Goal: Task Accomplishment & Management: Use online tool/utility

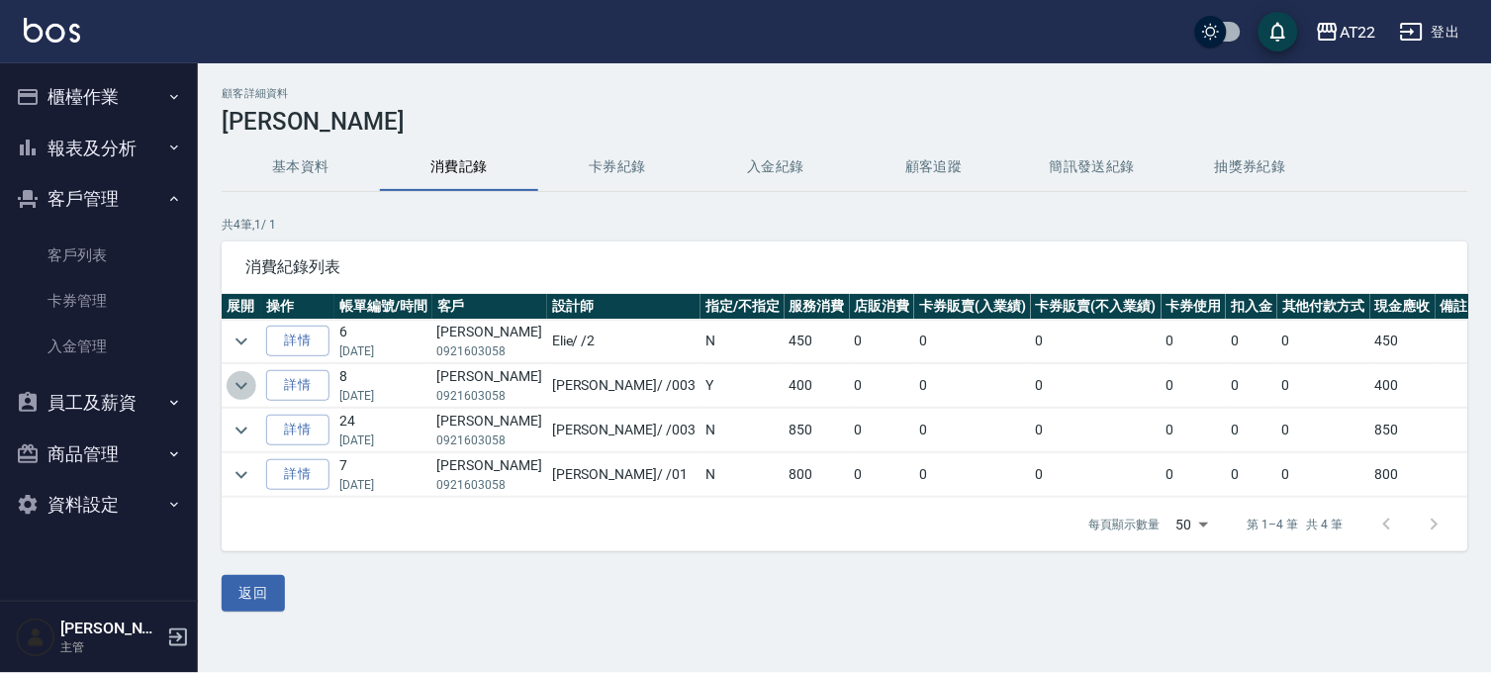
click at [235, 399] on button "expand row" at bounding box center [242, 386] width 30 height 30
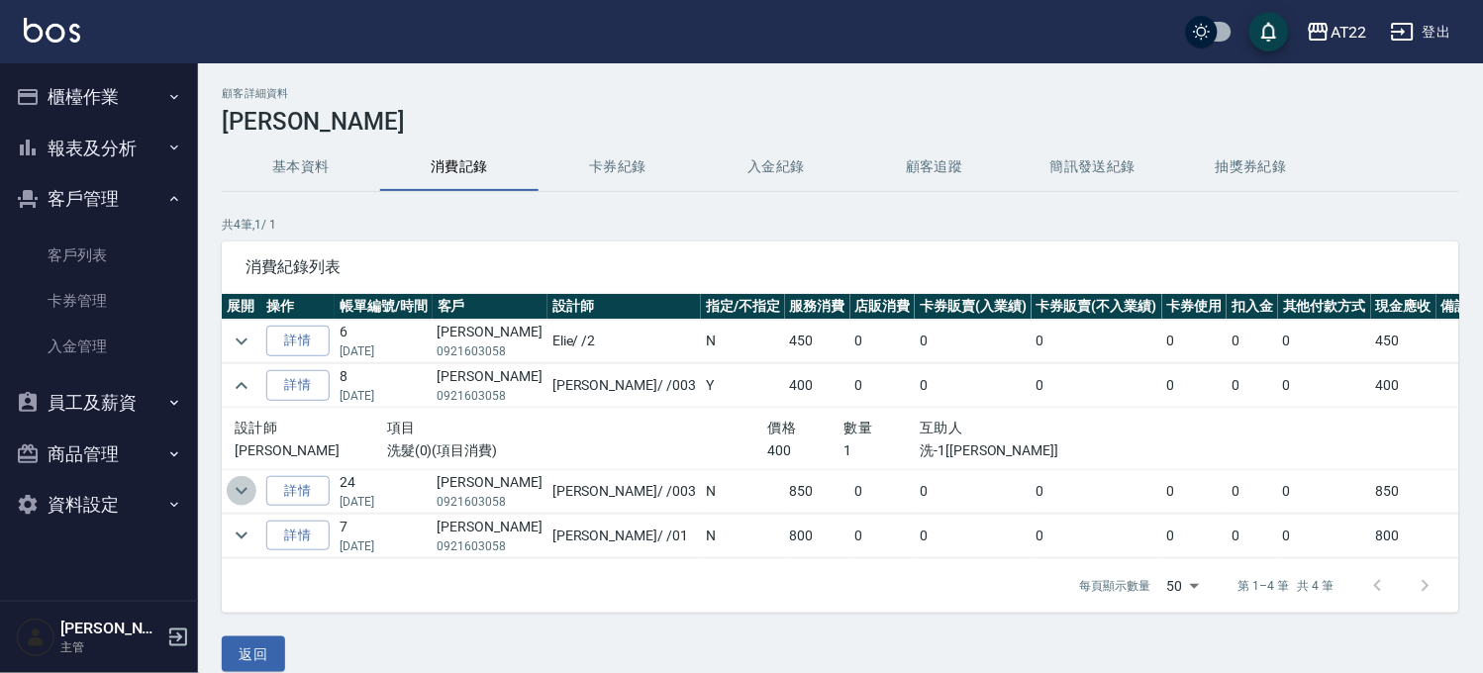
click at [231, 481] on icon "expand row" at bounding box center [242, 491] width 24 height 24
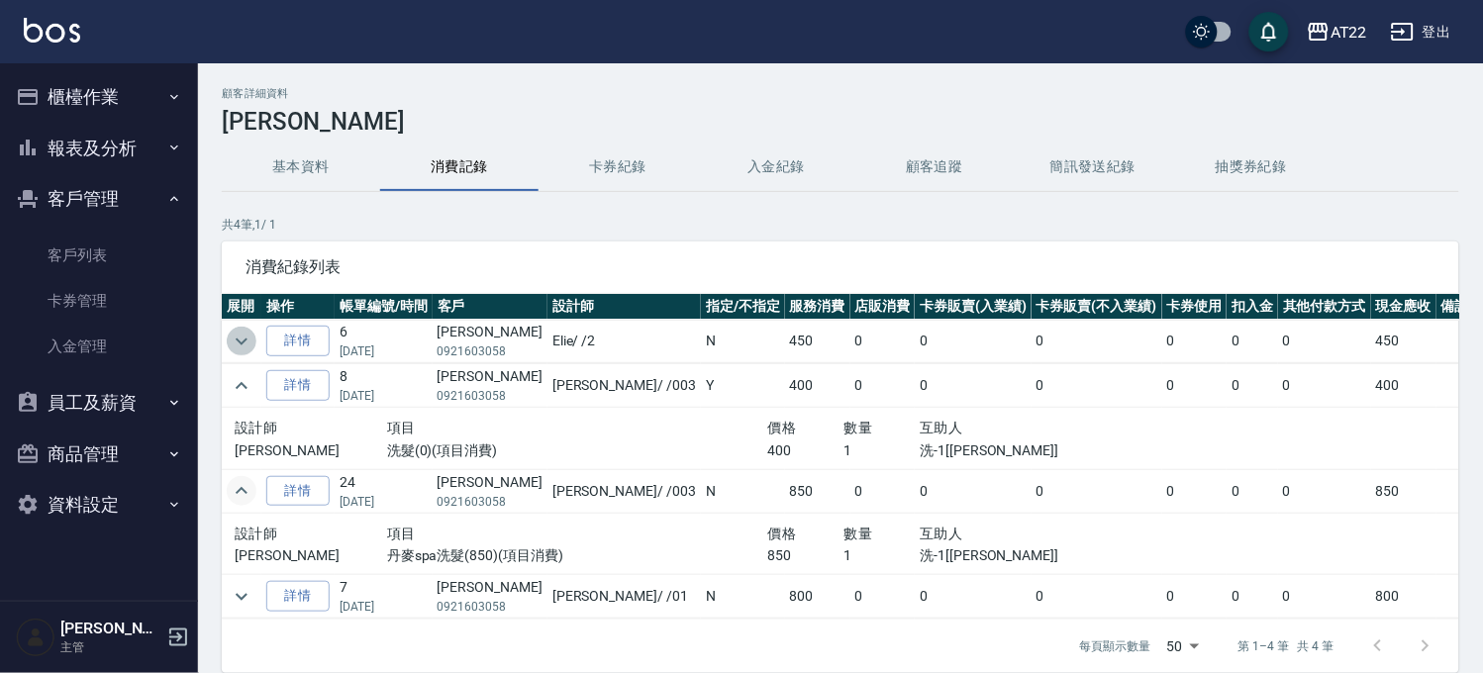
click at [230, 337] on icon "expand row" at bounding box center [242, 342] width 24 height 24
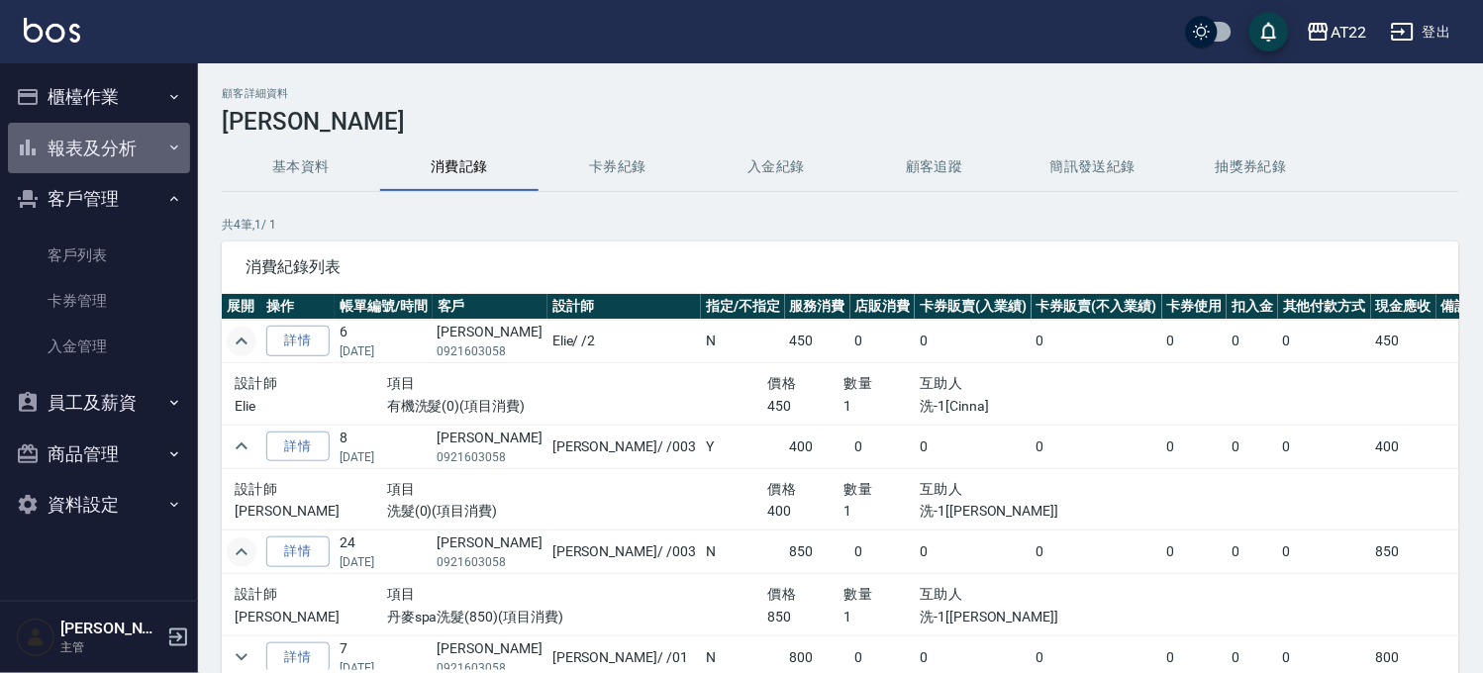
click at [155, 152] on button "報表及分析" at bounding box center [99, 148] width 182 height 51
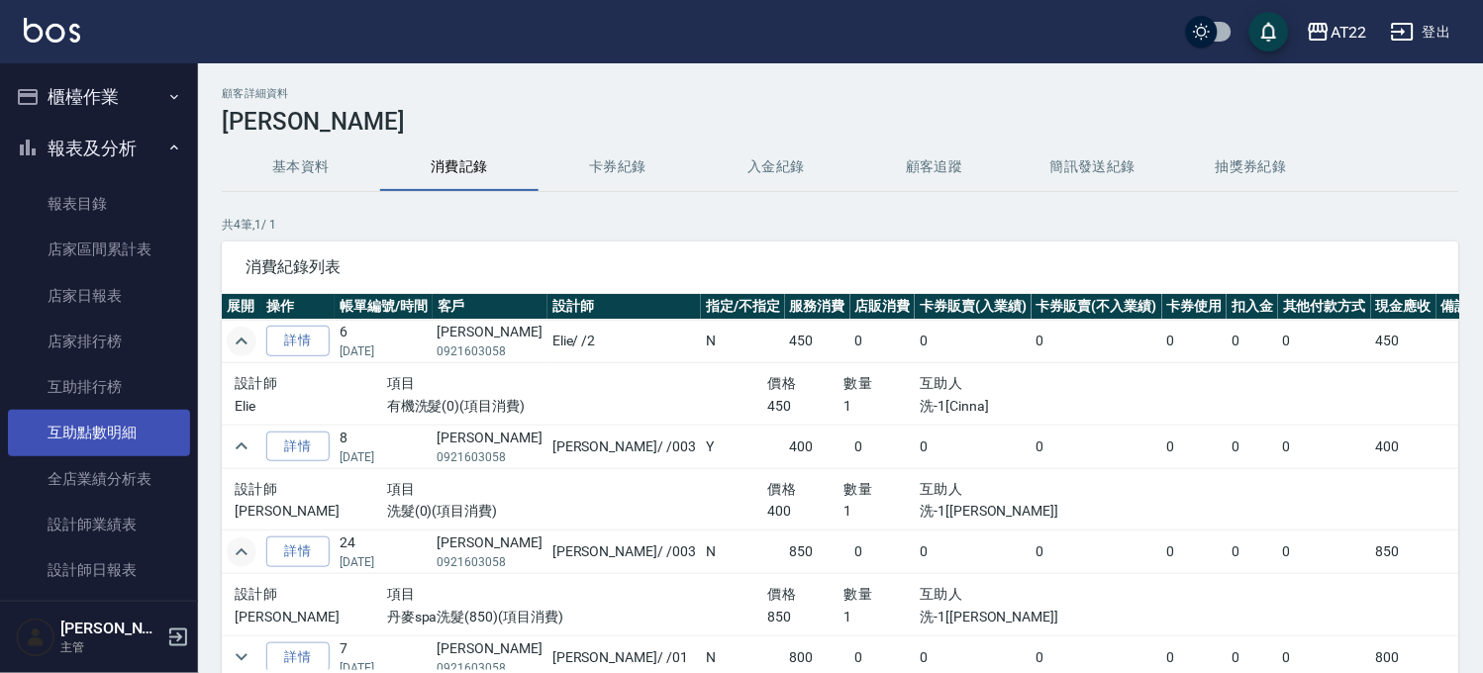
scroll to position [110, 0]
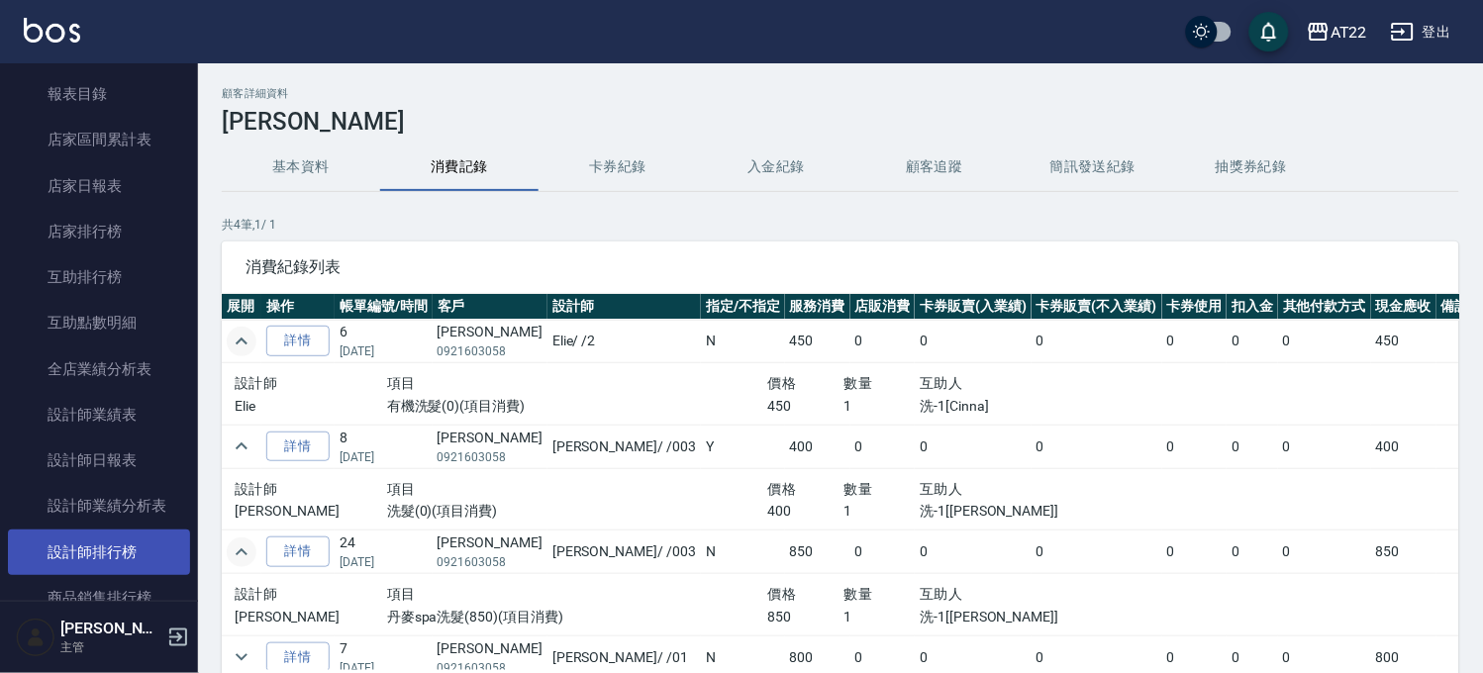
click at [121, 544] on link "設計師排行榜" at bounding box center [99, 552] width 182 height 46
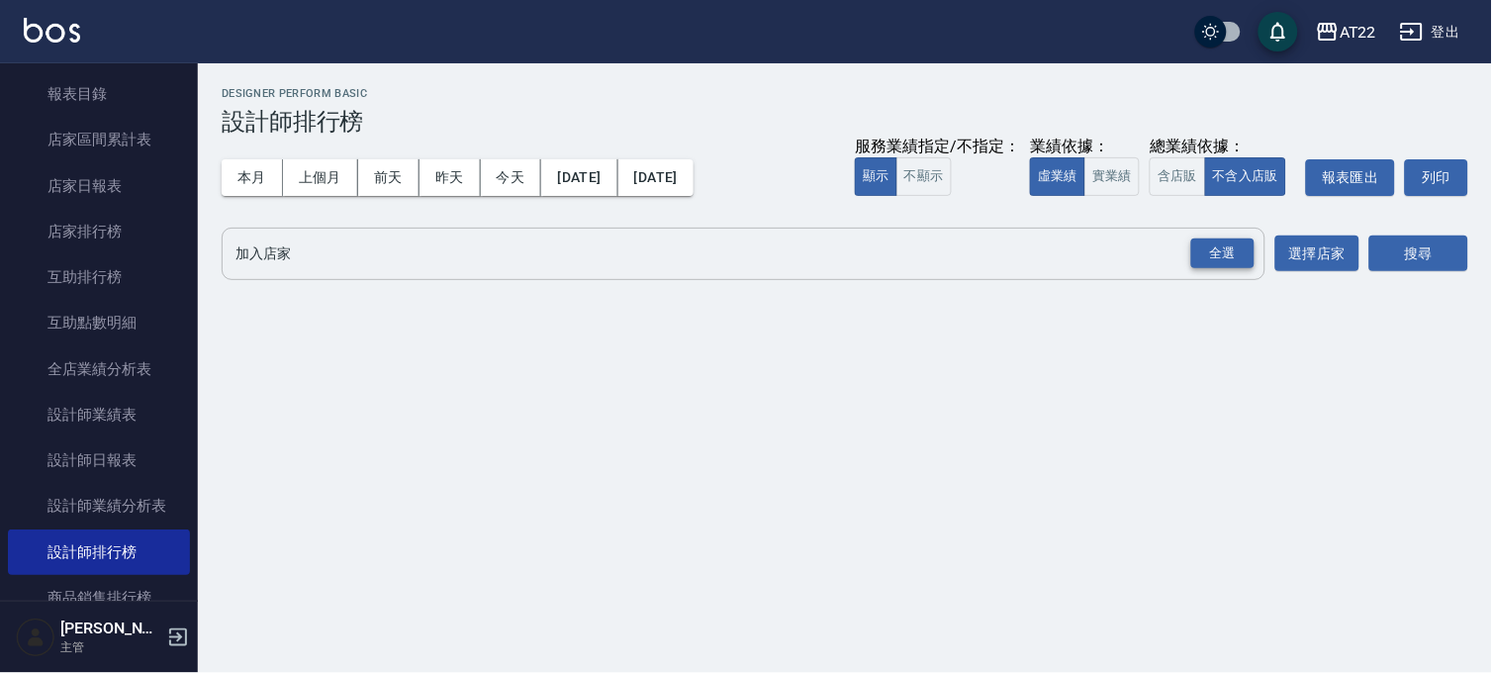
click at [1205, 245] on div "全選" at bounding box center [1223, 254] width 63 height 31
click at [1426, 253] on button "搜尋" at bounding box center [1419, 255] width 99 height 37
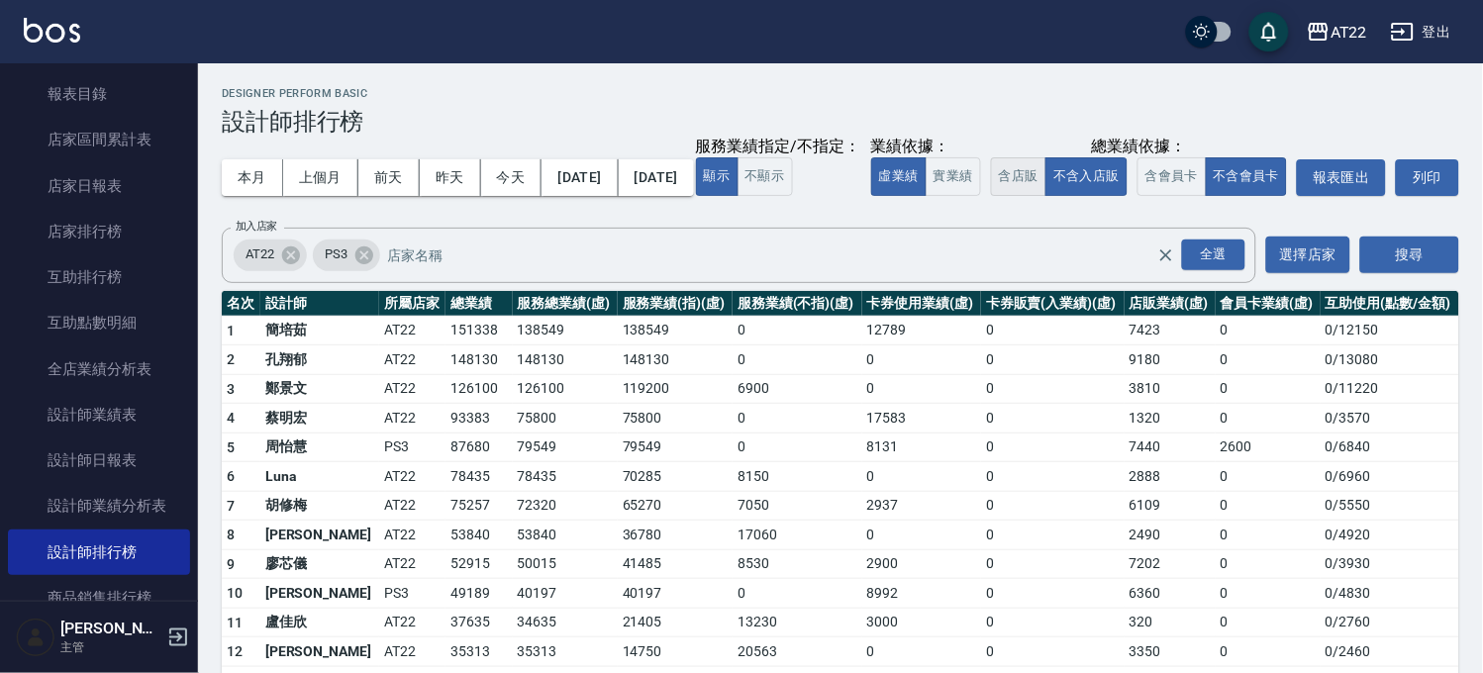
click at [991, 196] on button "含店販" at bounding box center [1018, 176] width 55 height 39
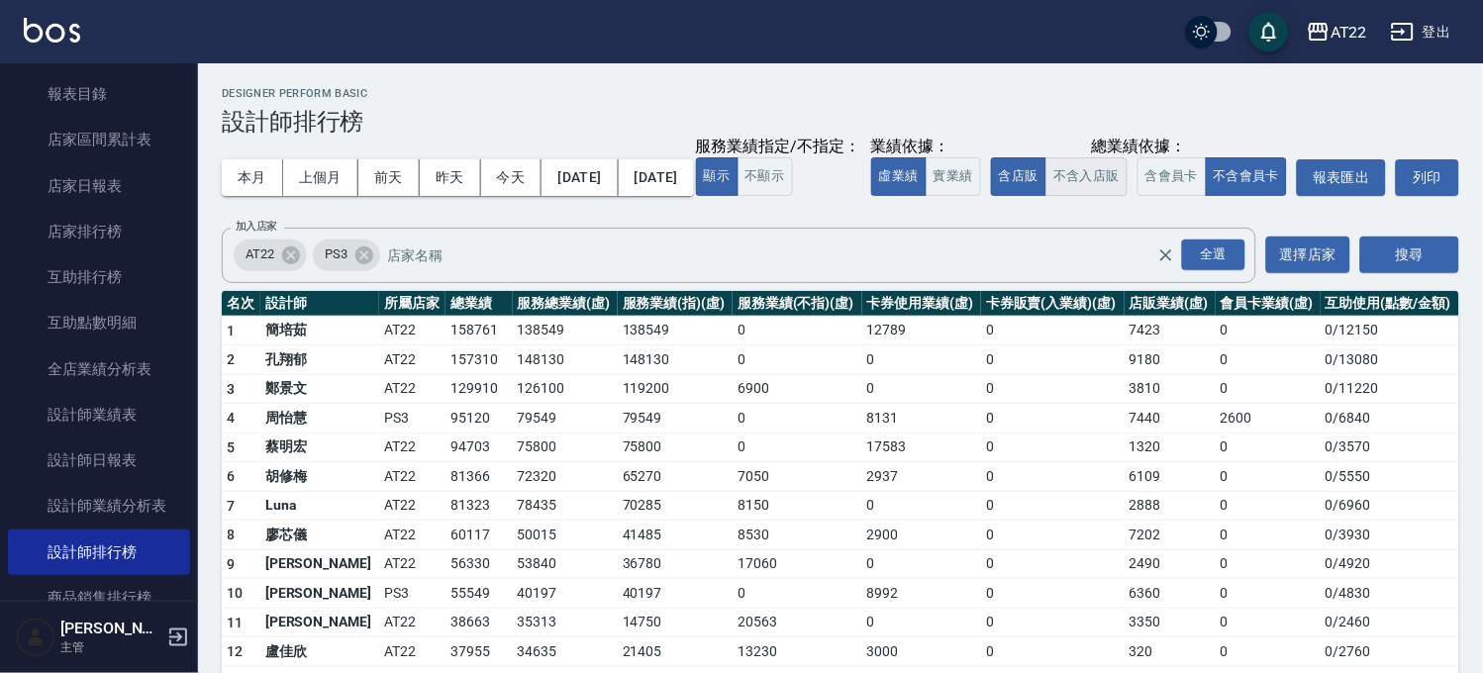
click at [1045, 196] on button "不含入店販" at bounding box center [1086, 176] width 82 height 39
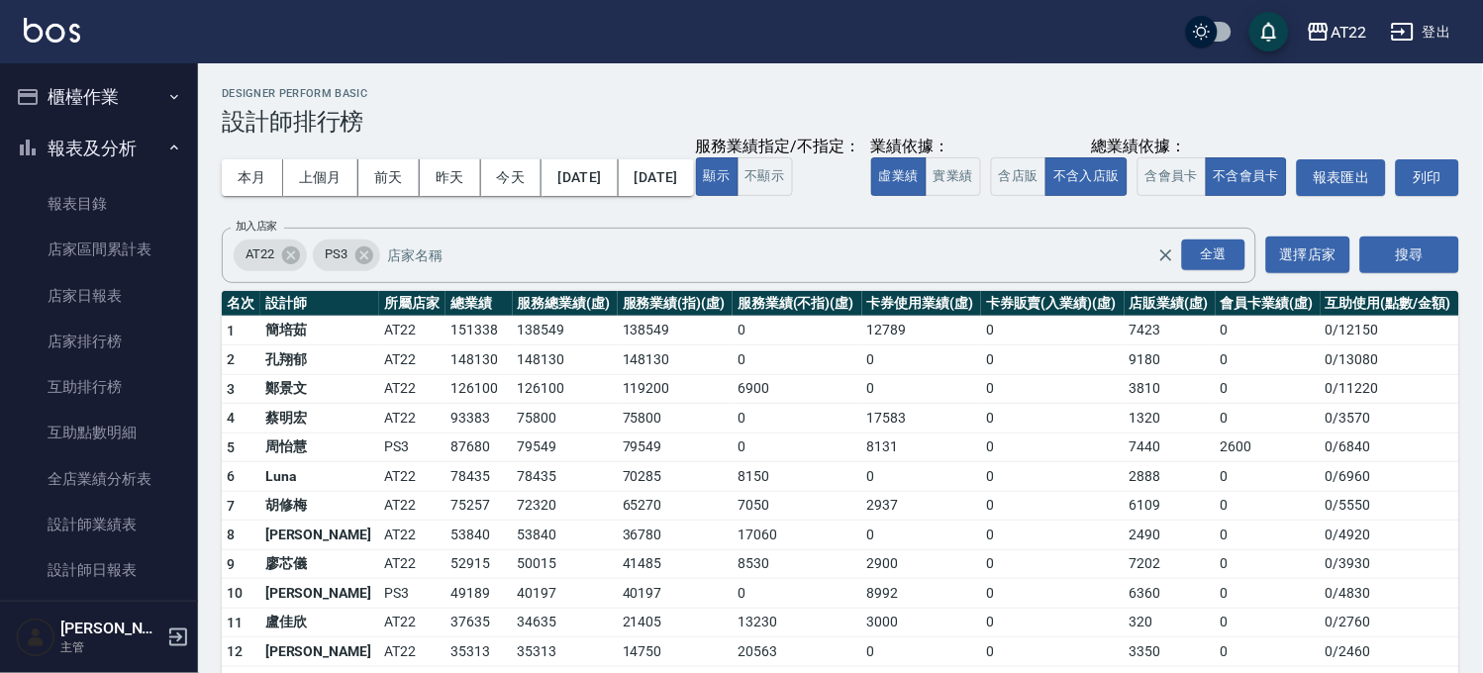
click at [153, 110] on button "櫃檯作業" at bounding box center [99, 96] width 182 height 51
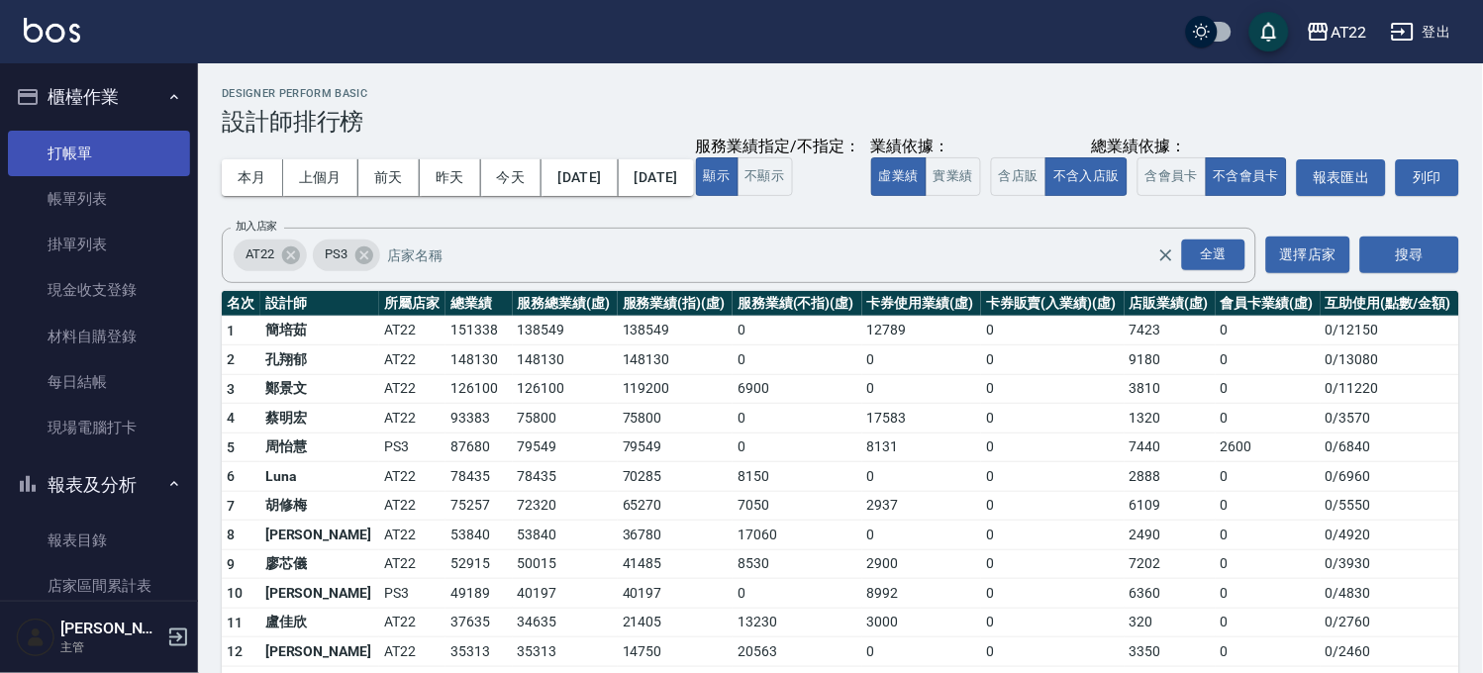
click at [139, 161] on link "打帳單" at bounding box center [99, 154] width 182 height 46
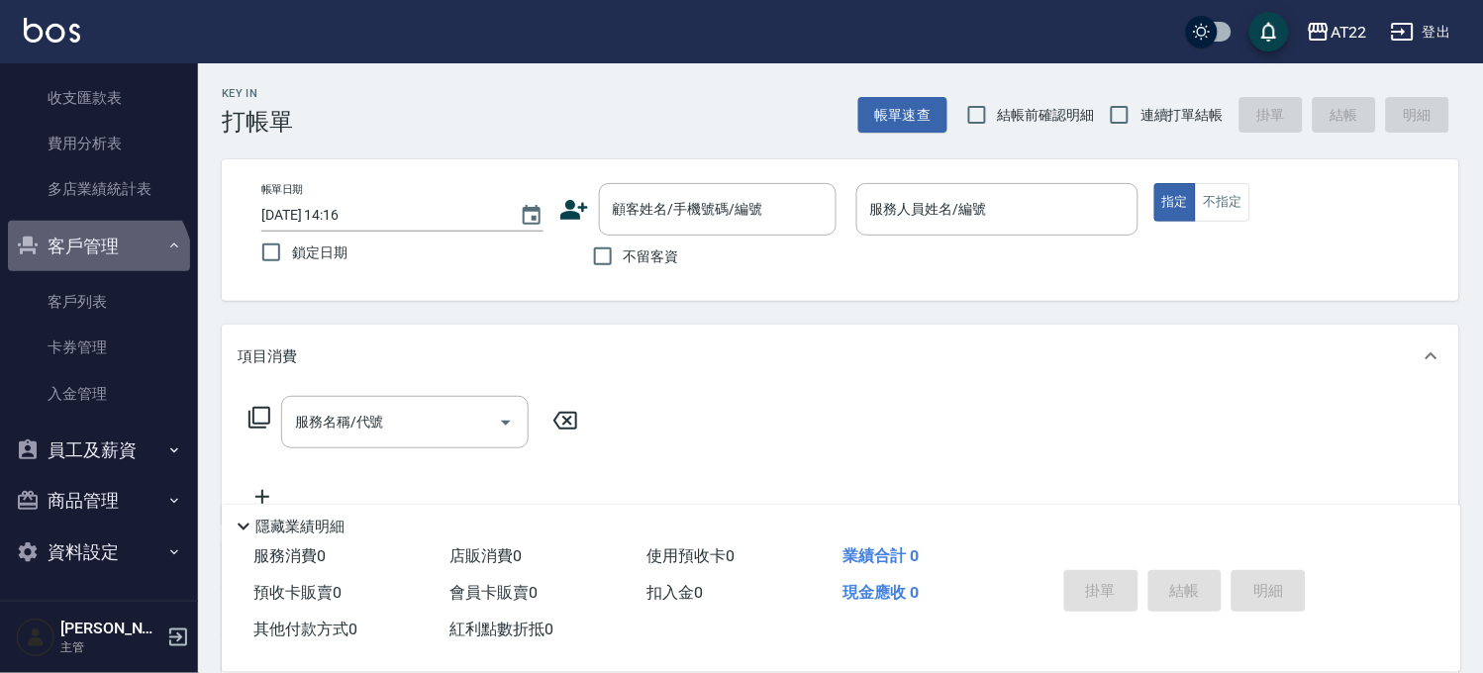
click at [94, 267] on button "客戶管理" at bounding box center [99, 246] width 182 height 51
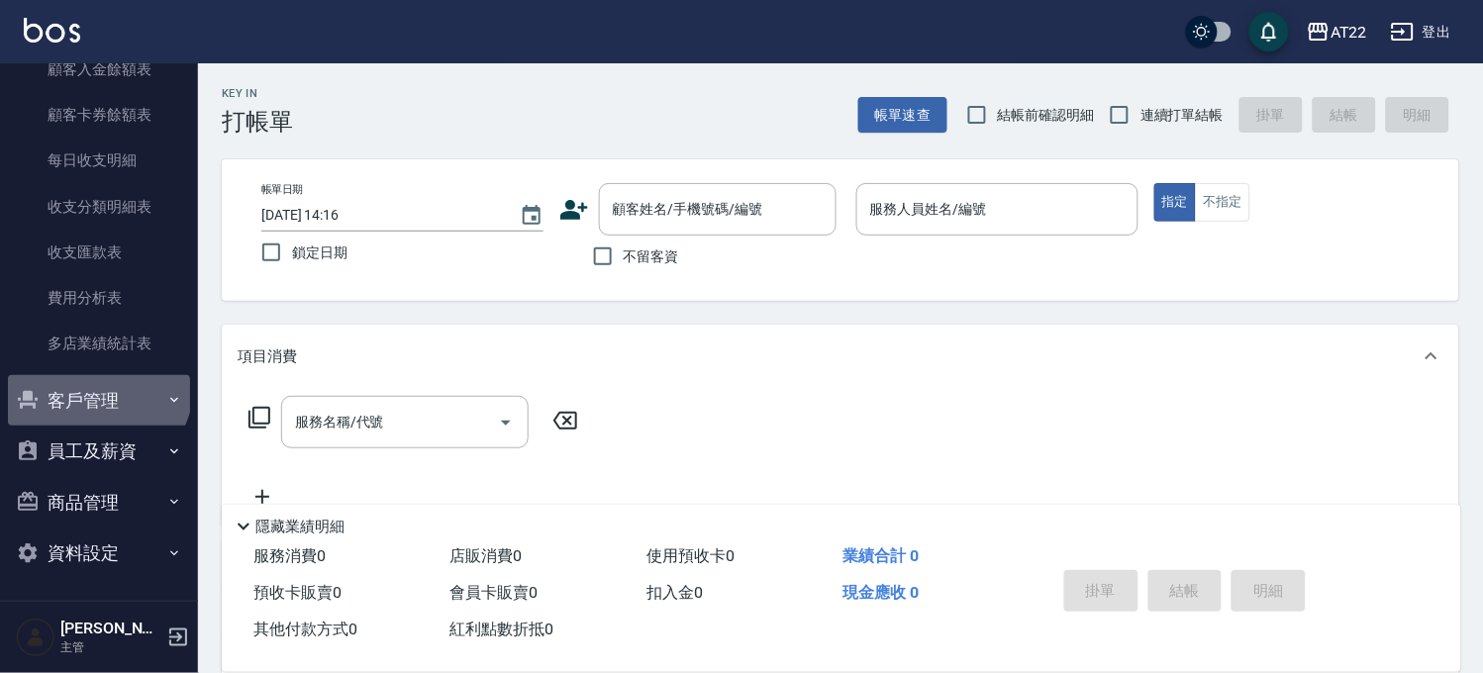
click at [96, 384] on button "客戶管理" at bounding box center [99, 400] width 182 height 51
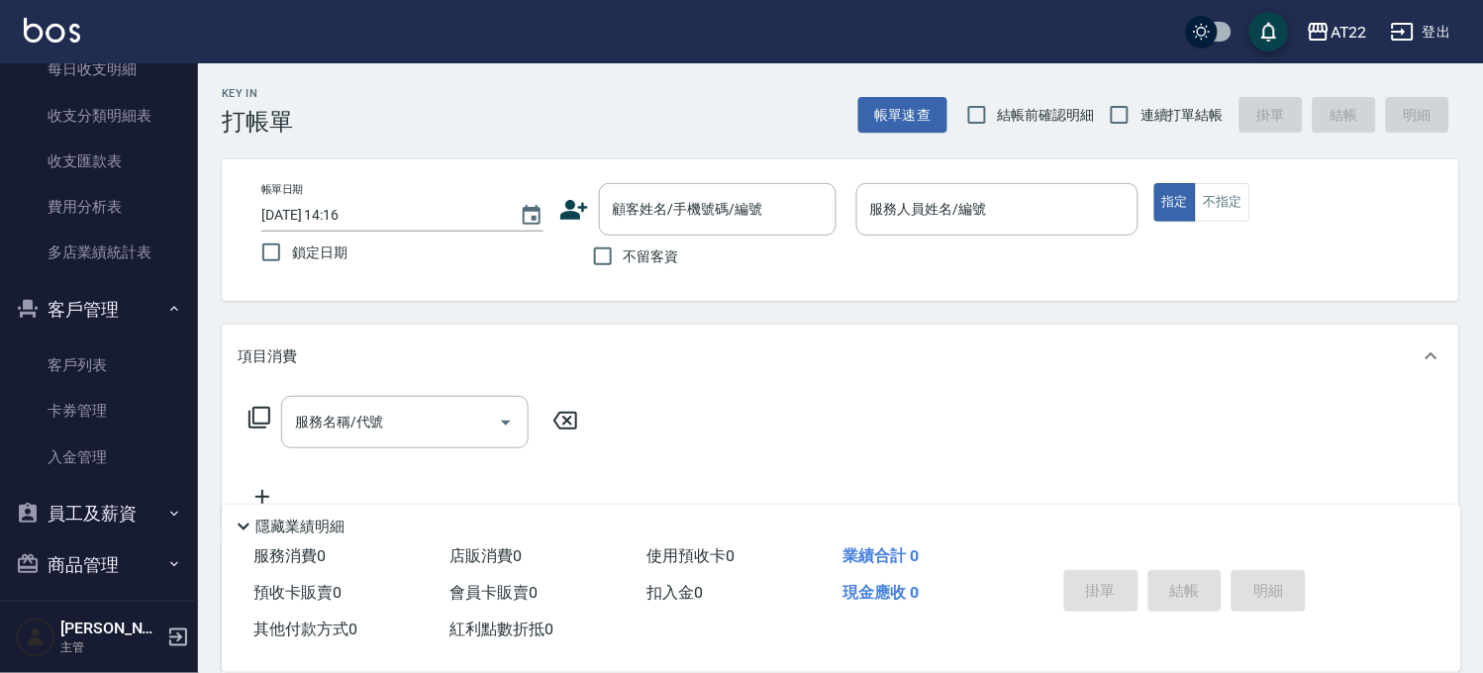
scroll to position [1358, 0]
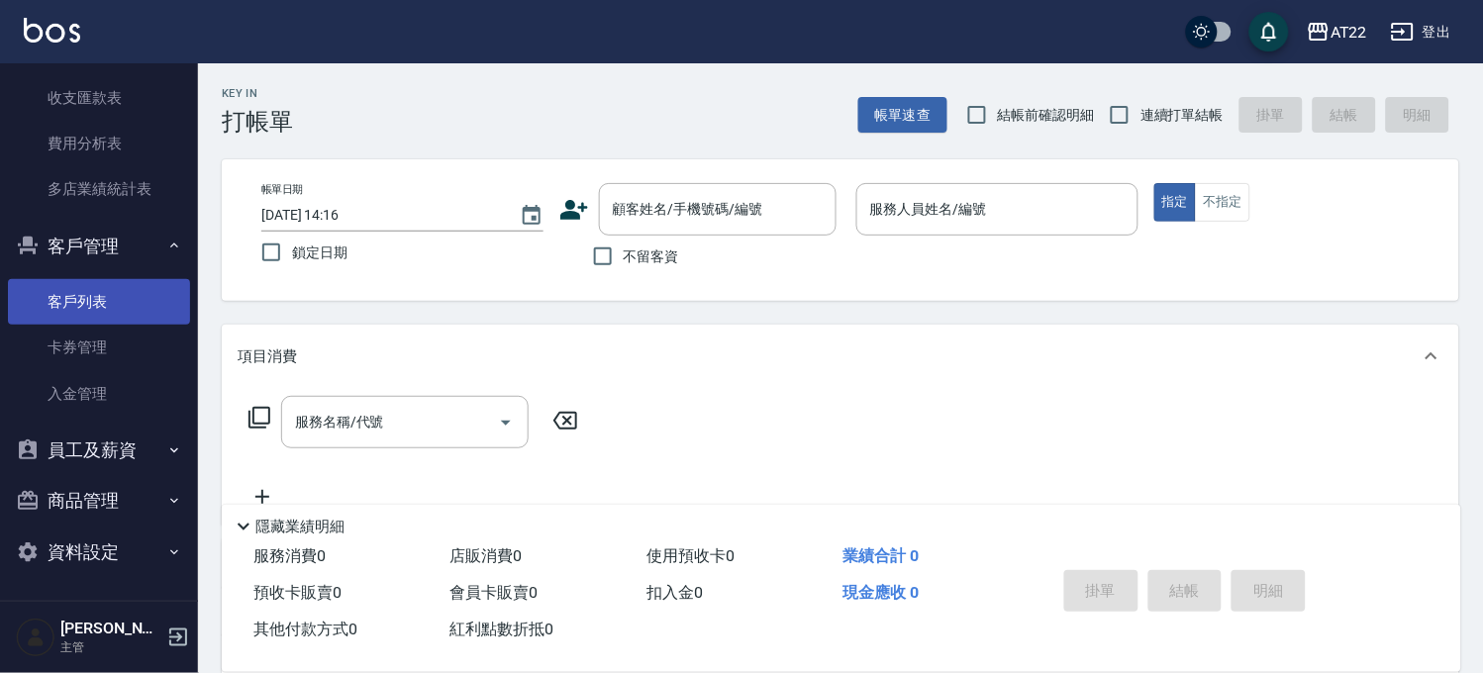
click at [103, 300] on link "客戶列表" at bounding box center [99, 302] width 182 height 46
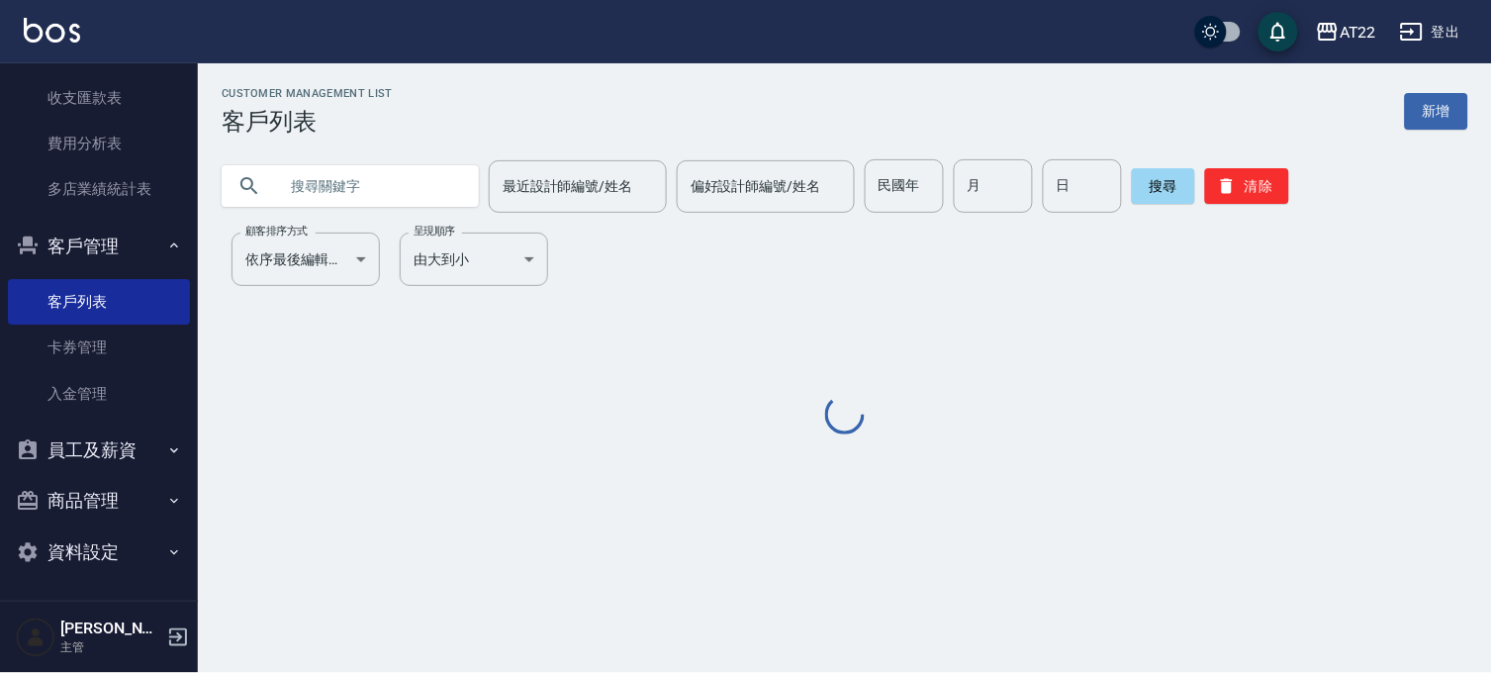
click at [383, 185] on input "text" at bounding box center [370, 185] width 186 height 53
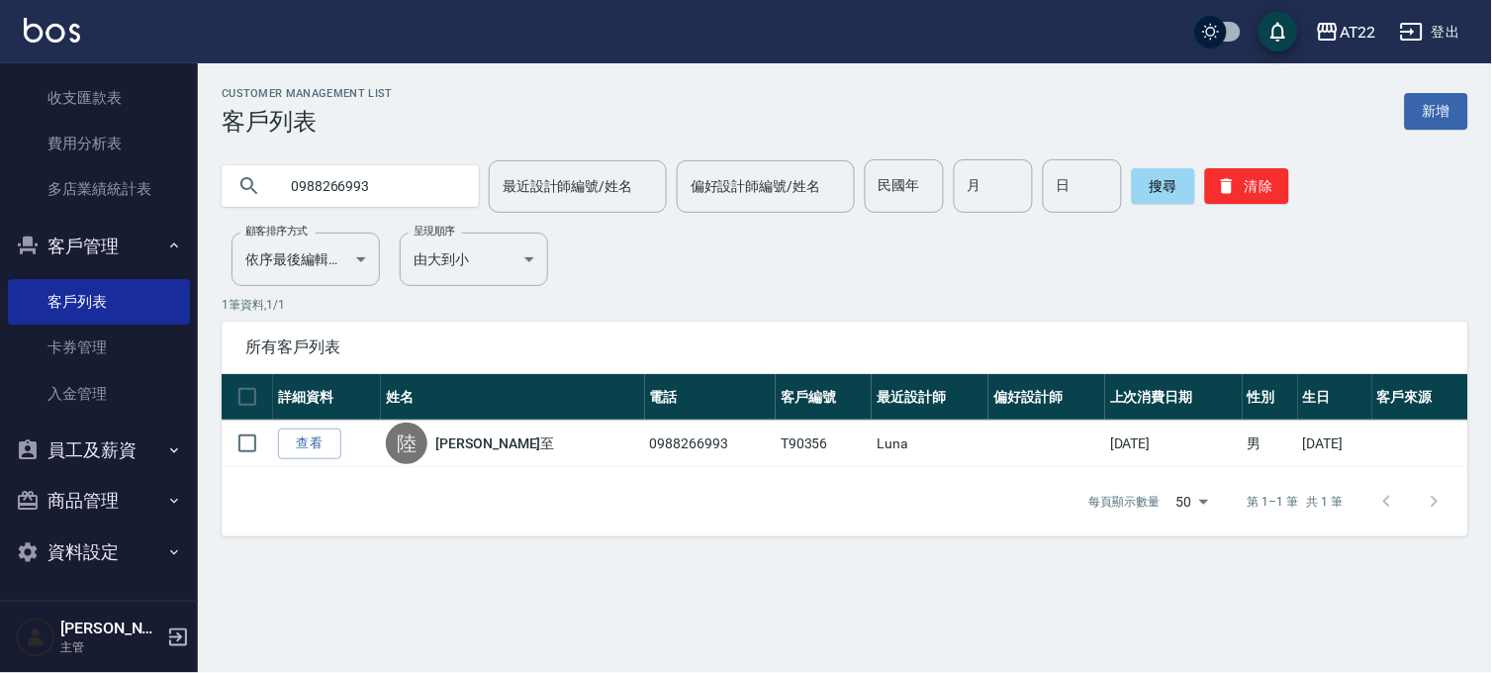
drag, startPoint x: 418, startPoint y: 180, endPoint x: 267, endPoint y: 189, distance: 150.7
click at [267, 189] on div "0988266993" at bounding box center [350, 186] width 257 height 42
type input "0975209614"
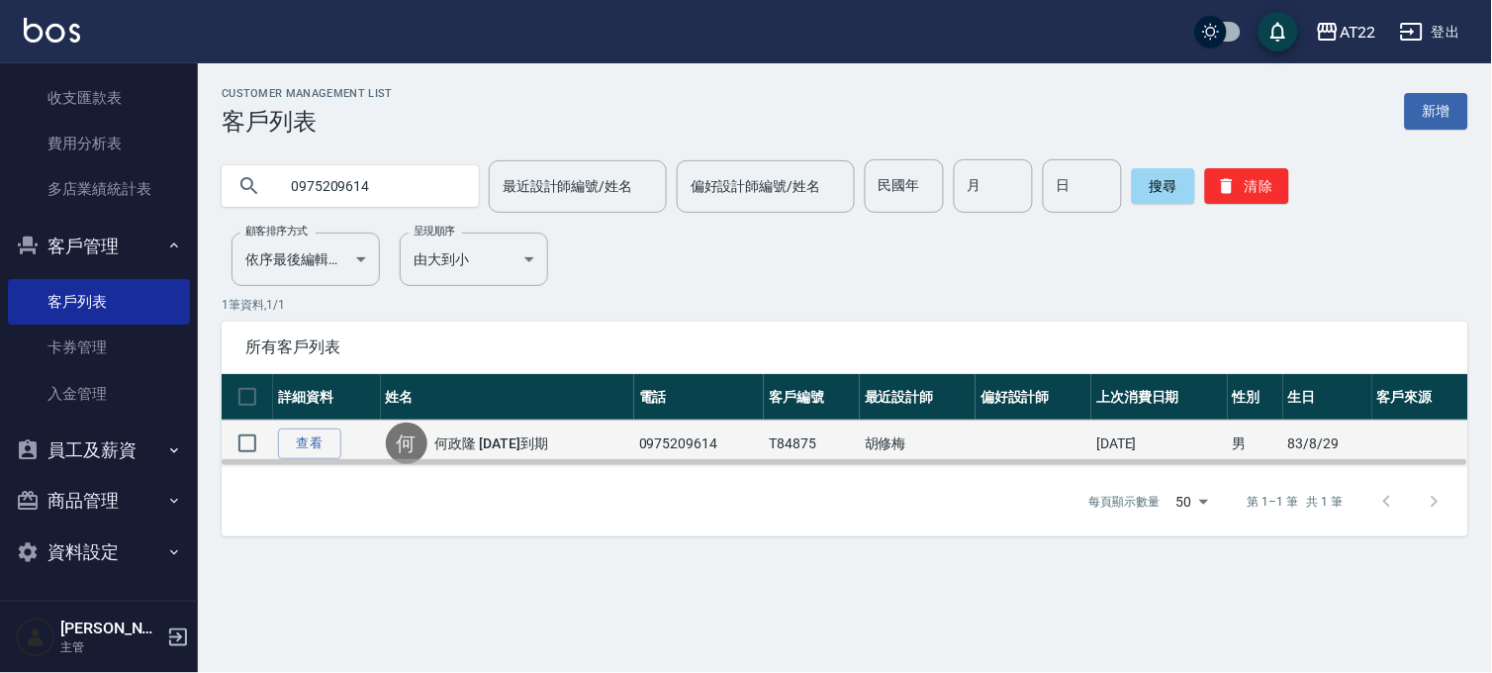
click at [472, 429] on div "何 何政隆 [DATE]到期" at bounding box center [507, 444] width 243 height 42
click at [471, 439] on link "何政隆 [DATE]到期" at bounding box center [491, 443] width 113 height 20
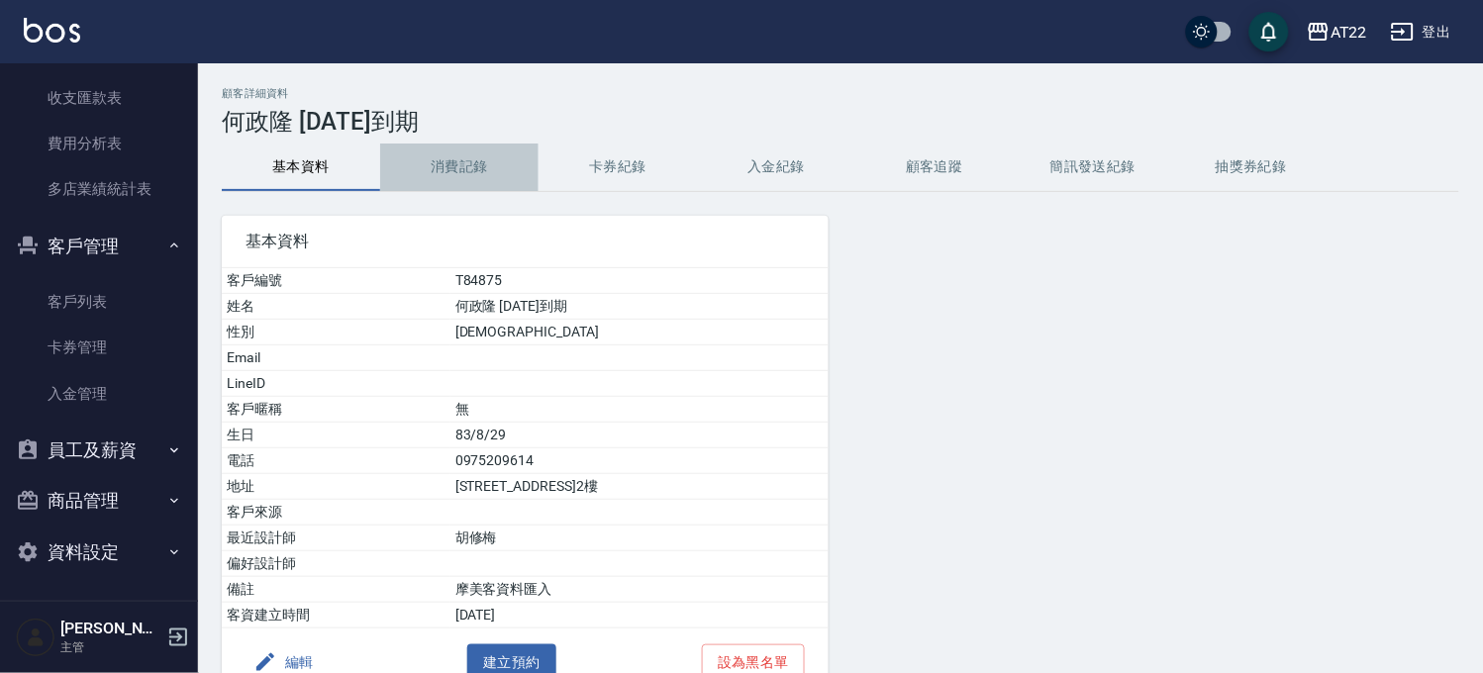
click at [432, 186] on button "消費記錄" at bounding box center [459, 168] width 158 height 48
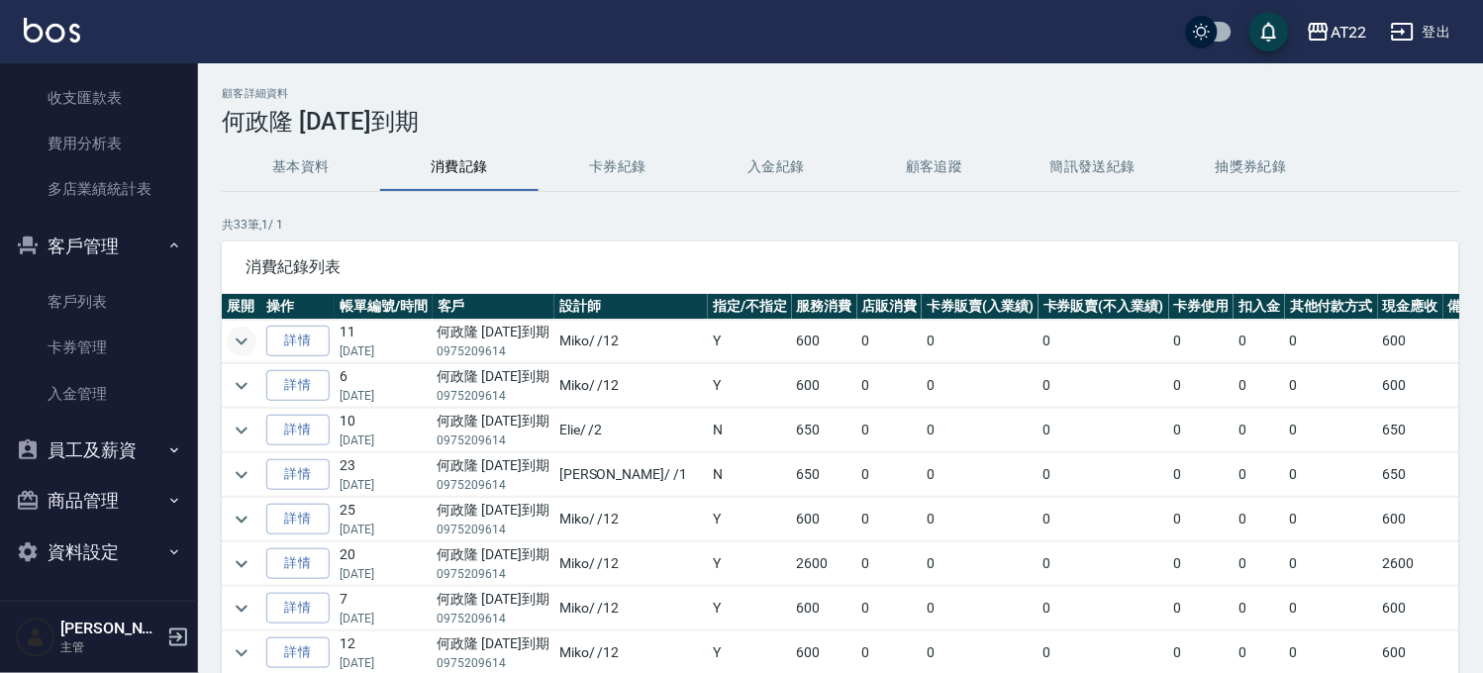
click at [238, 339] on icon "expand row" at bounding box center [242, 340] width 12 height 7
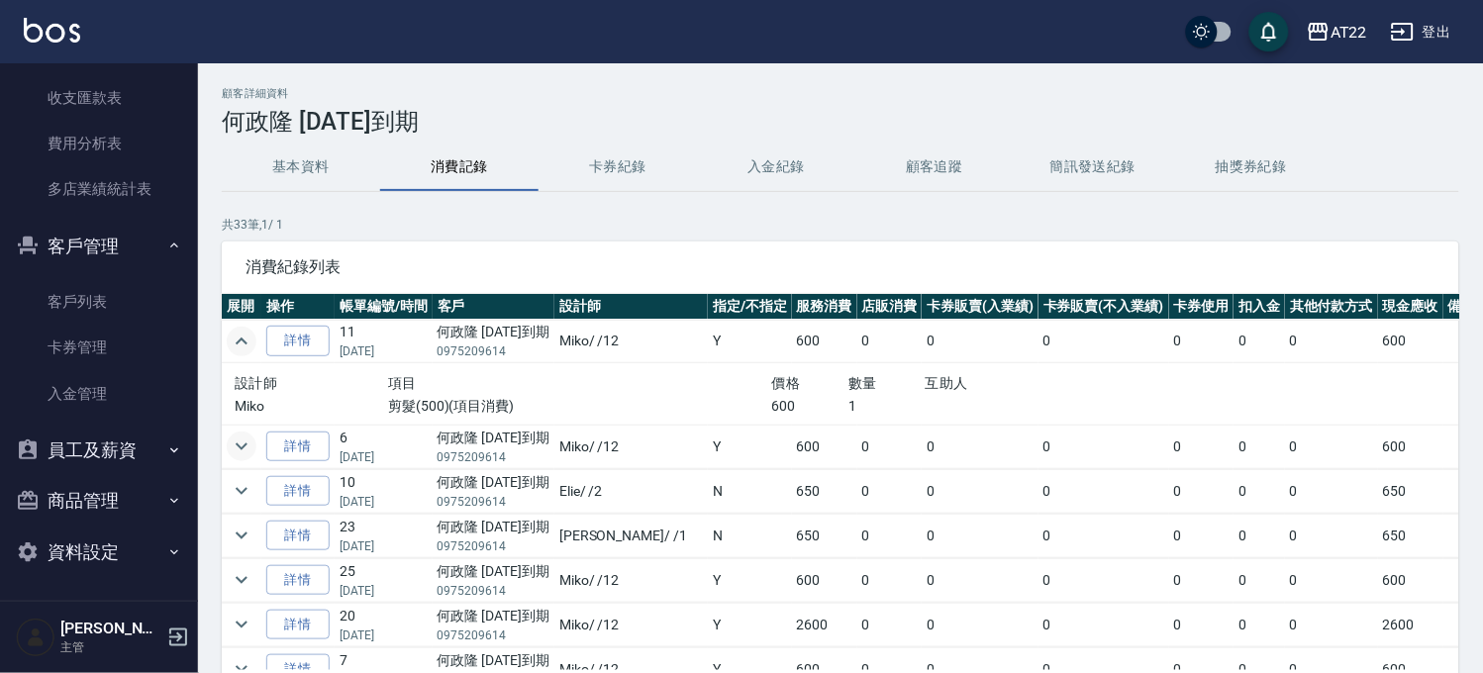
click at [244, 457] on icon "expand row" at bounding box center [242, 446] width 24 height 24
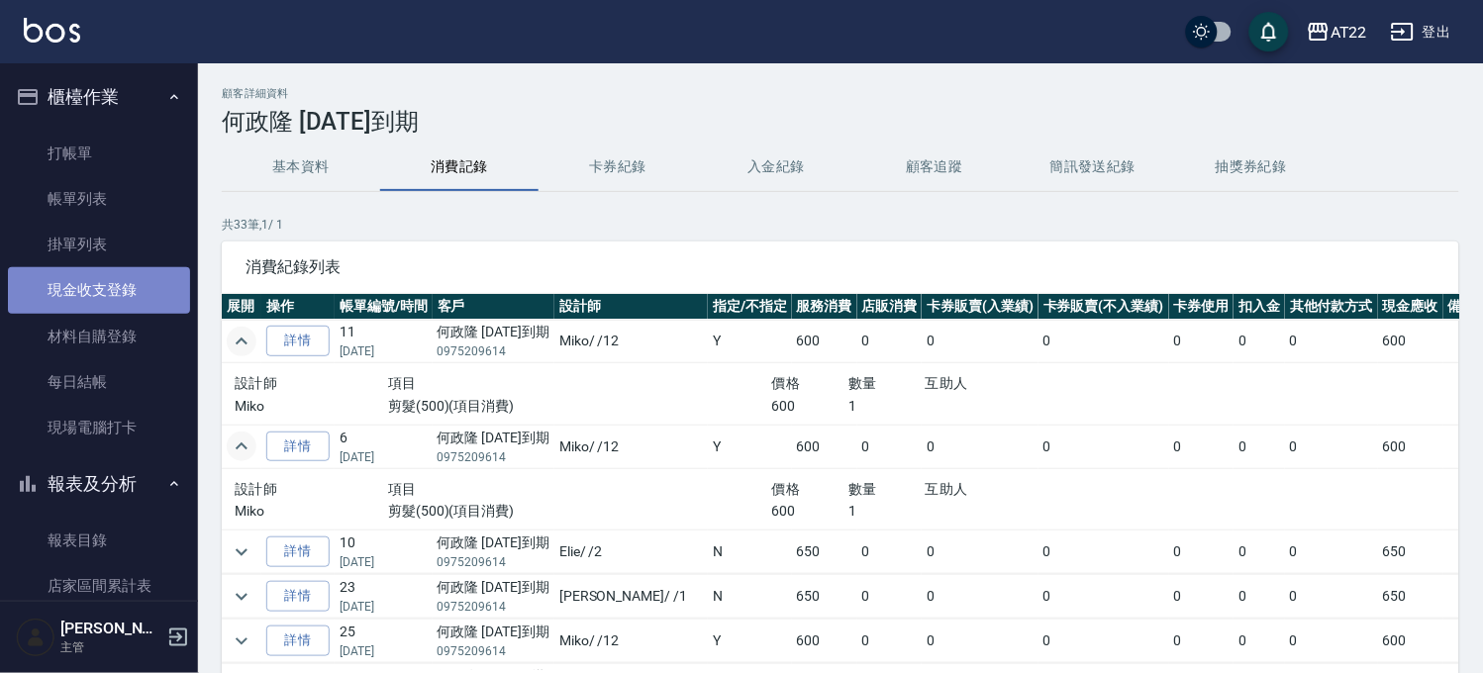
click at [135, 294] on link "現金收支登錄" at bounding box center [99, 290] width 182 height 46
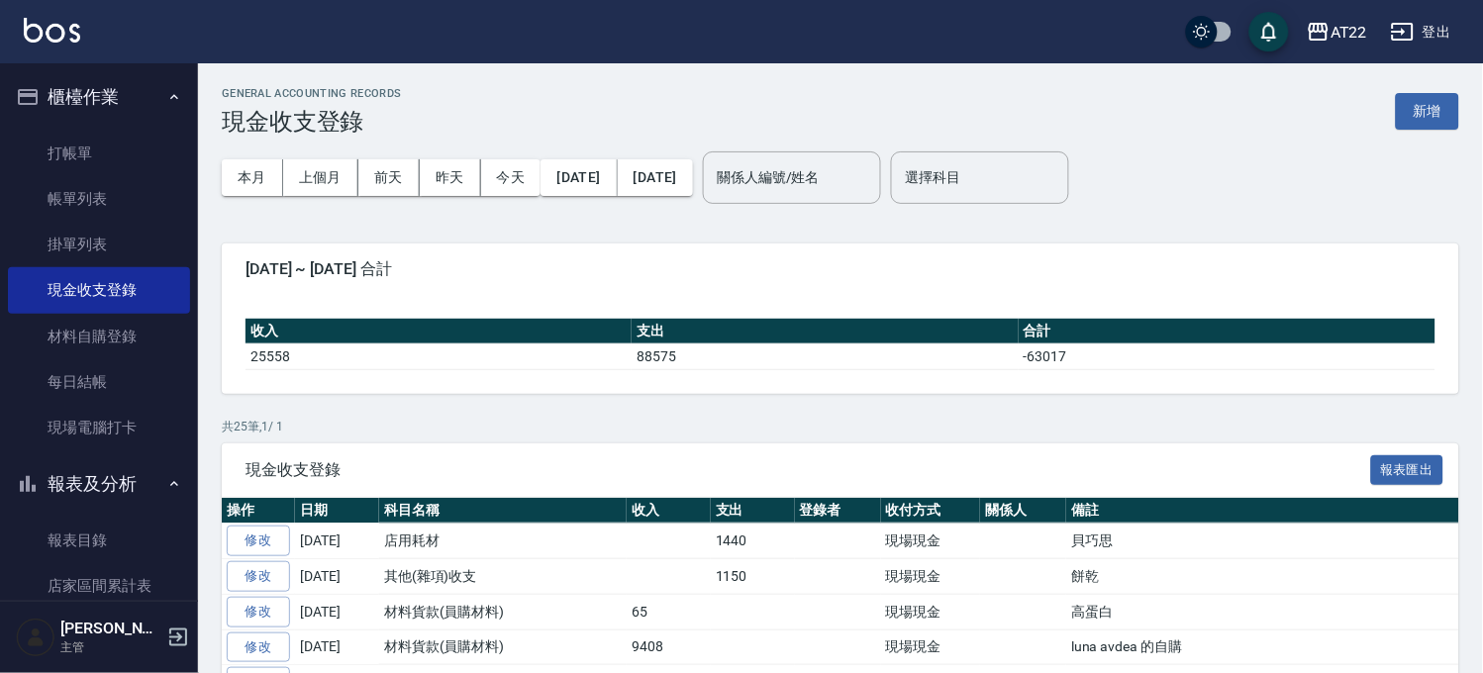
click at [1406, 105] on button "新增" at bounding box center [1426, 111] width 63 height 37
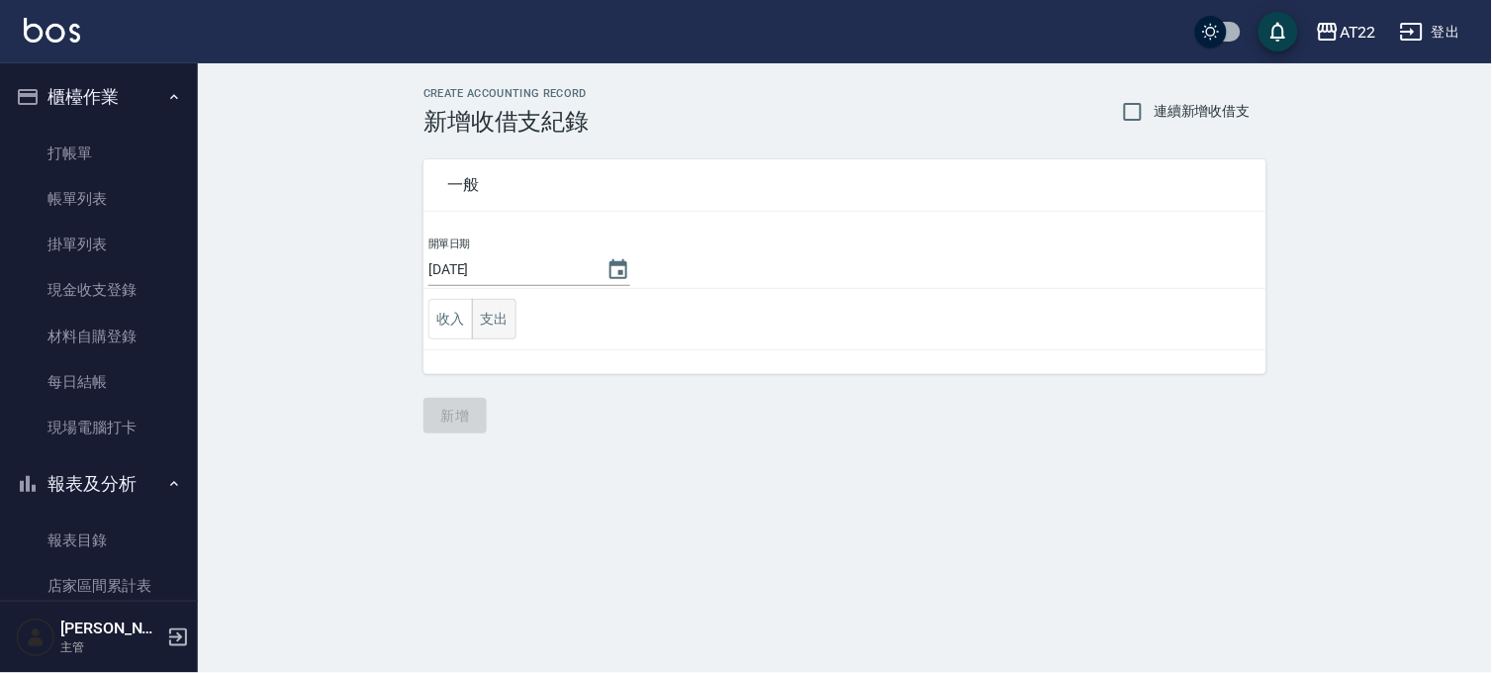
click at [511, 317] on button "支出" at bounding box center [494, 319] width 45 height 41
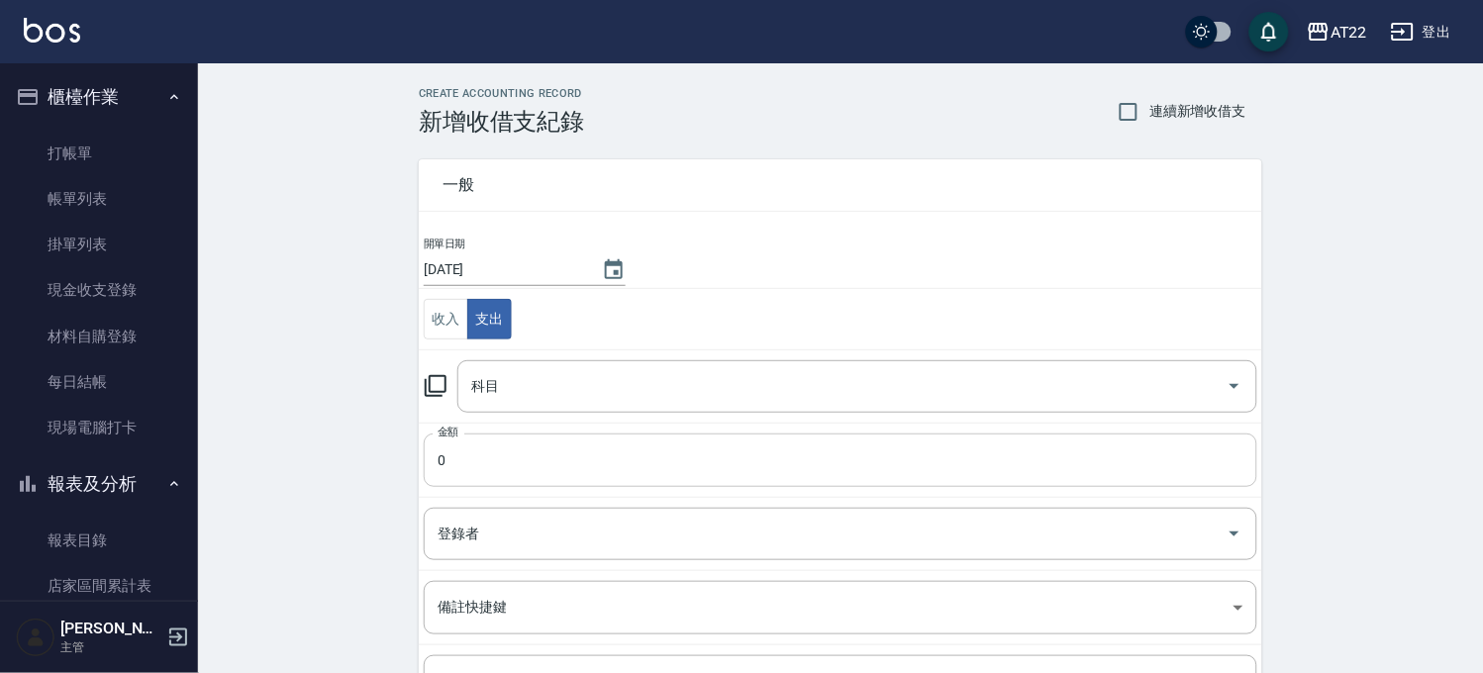
click at [536, 448] on input "0" at bounding box center [840, 459] width 833 height 53
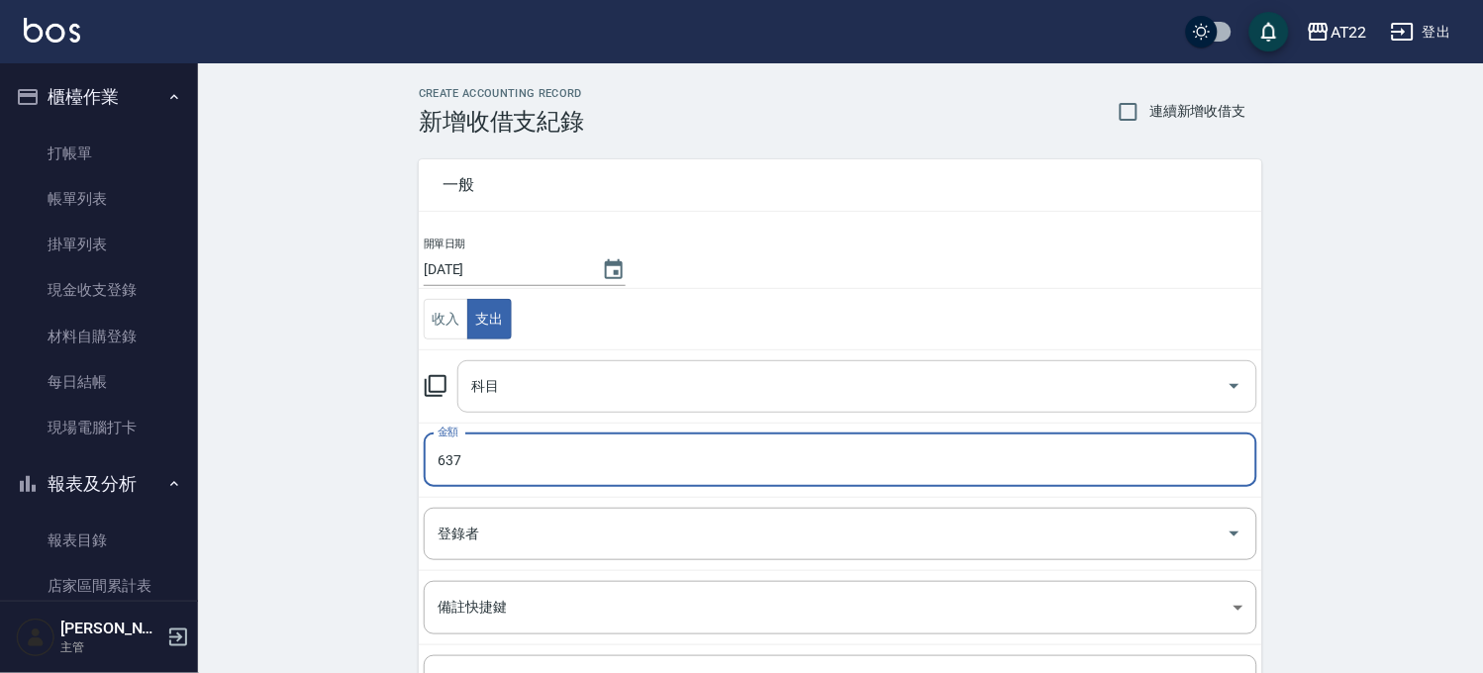
type input "637"
click at [596, 396] on input "科目" at bounding box center [842, 386] width 752 height 35
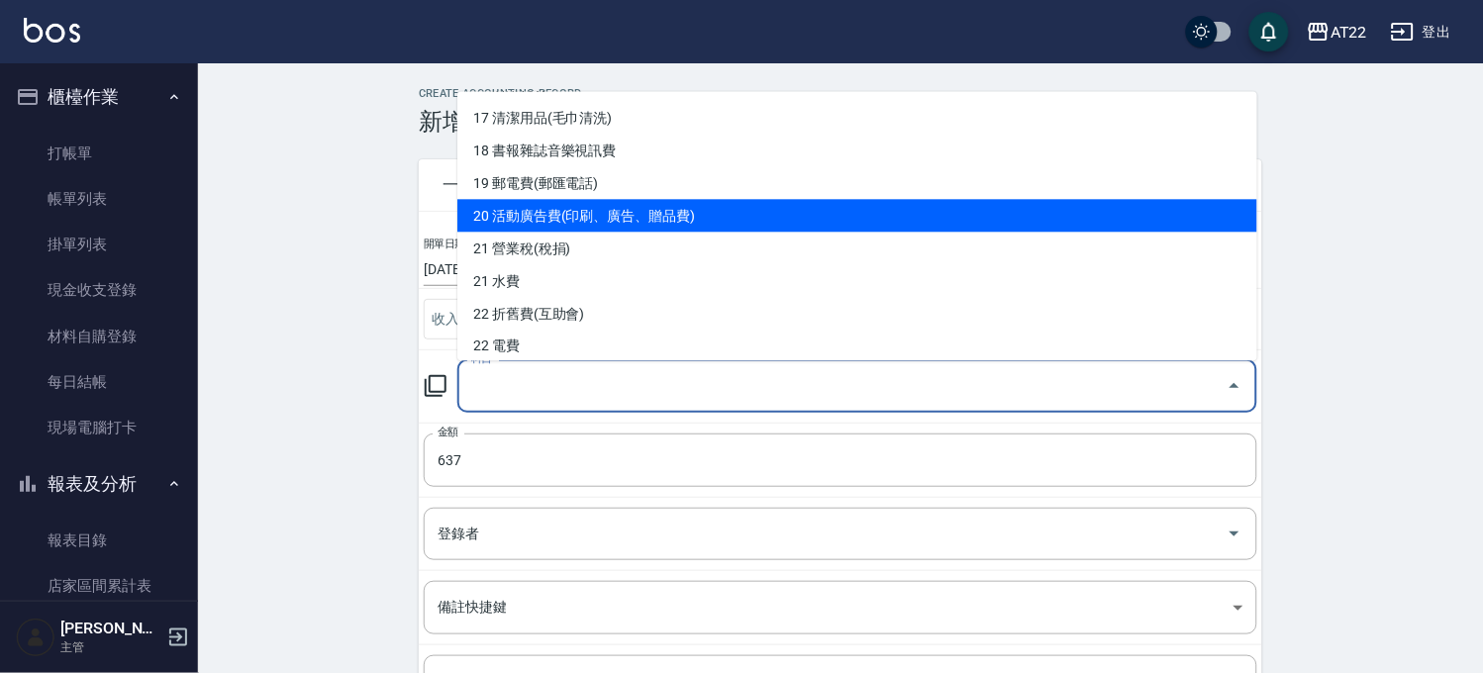
scroll to position [549, 0]
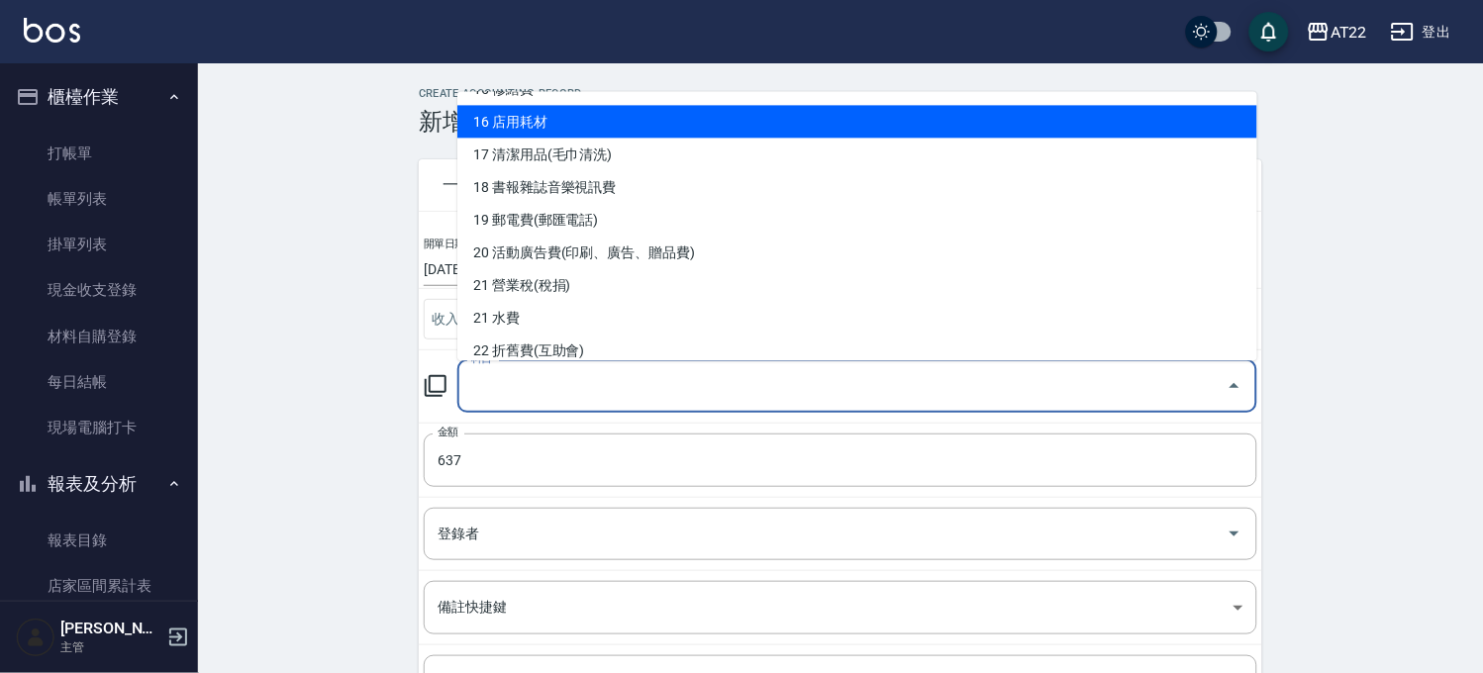
click at [559, 121] on li "16 店用耗材" at bounding box center [857, 121] width 800 height 33
type input "16 店用耗材"
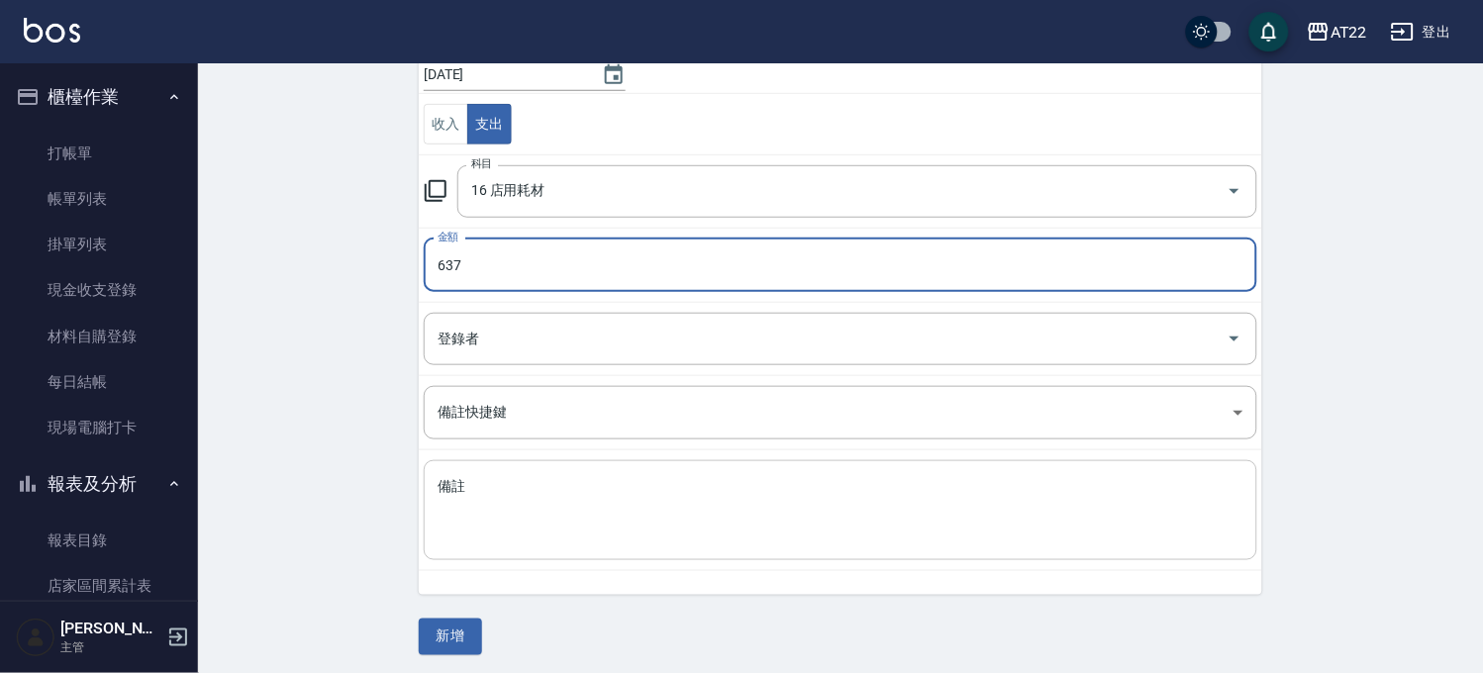
scroll to position [201, 0]
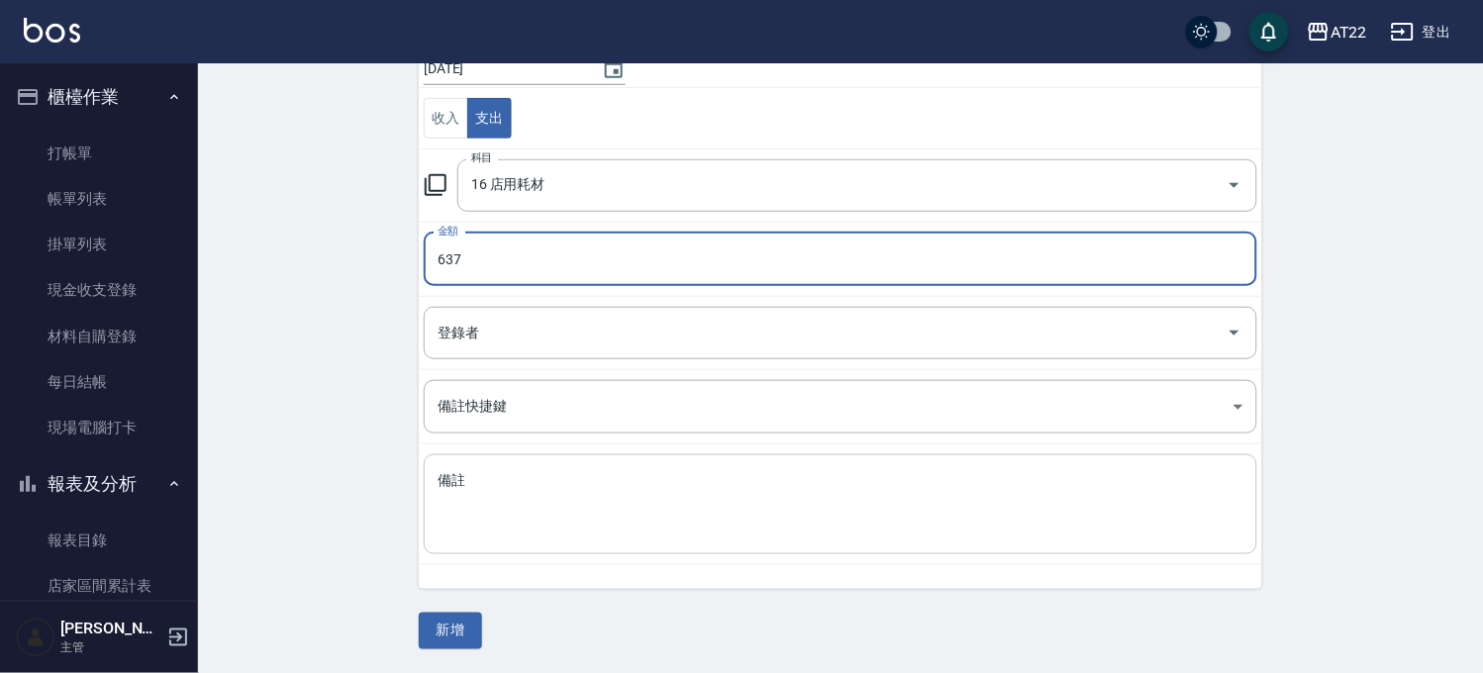
click at [539, 472] on textarea "備註" at bounding box center [840, 504] width 806 height 67
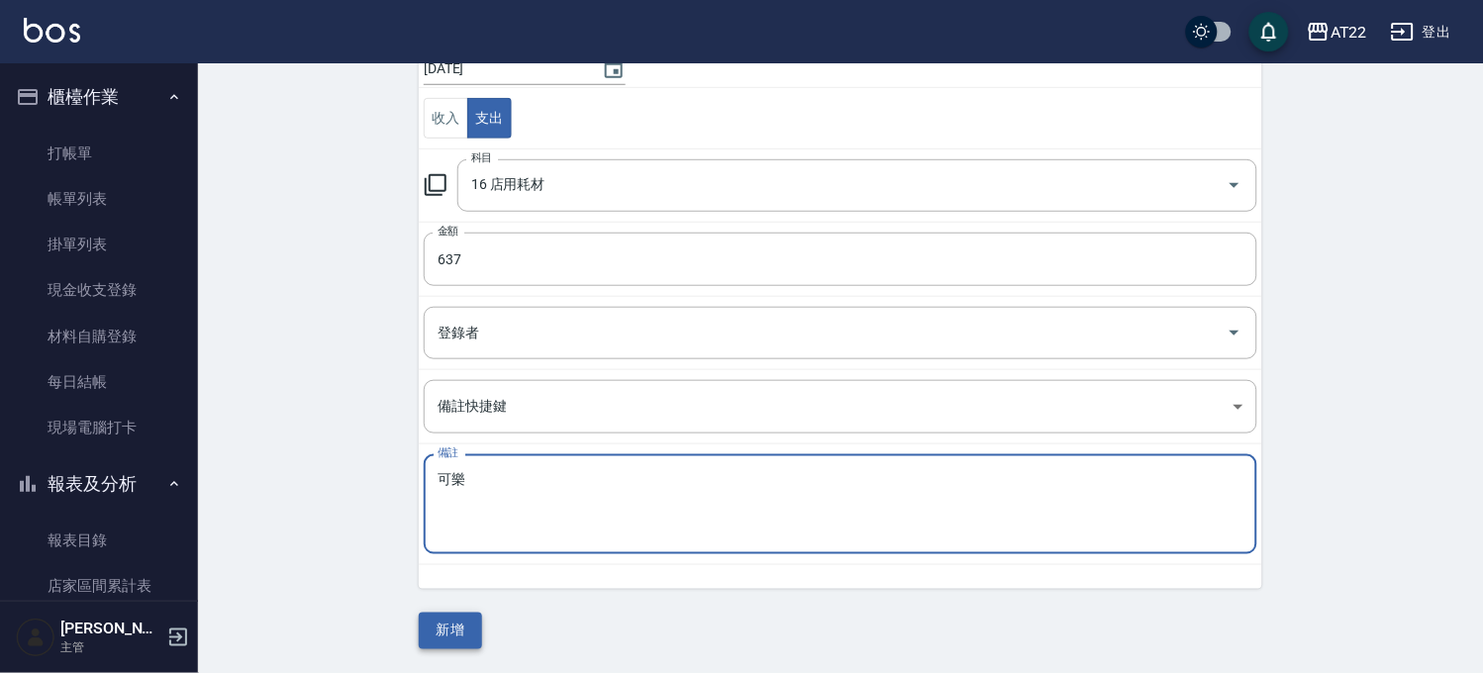
type textarea "可樂"
click at [465, 636] on button "新增" at bounding box center [450, 631] width 63 height 37
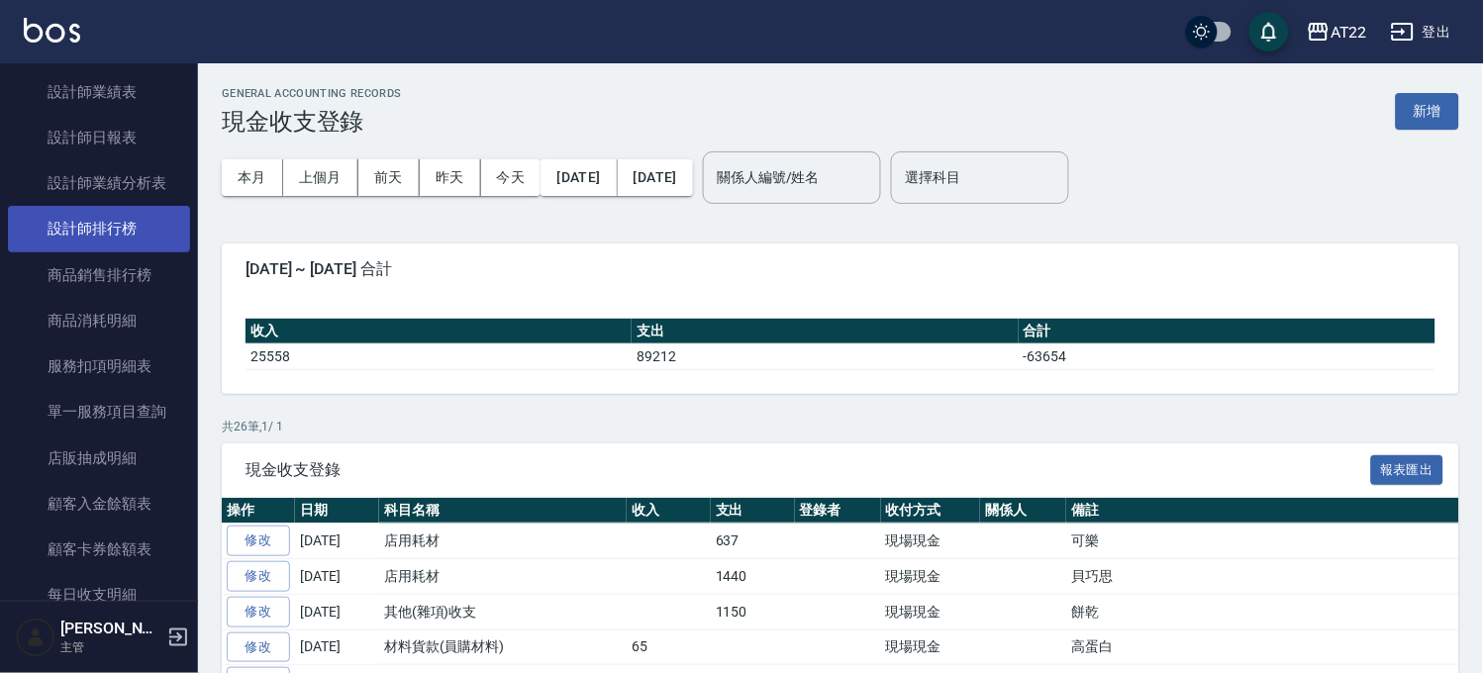
scroll to position [1209, 0]
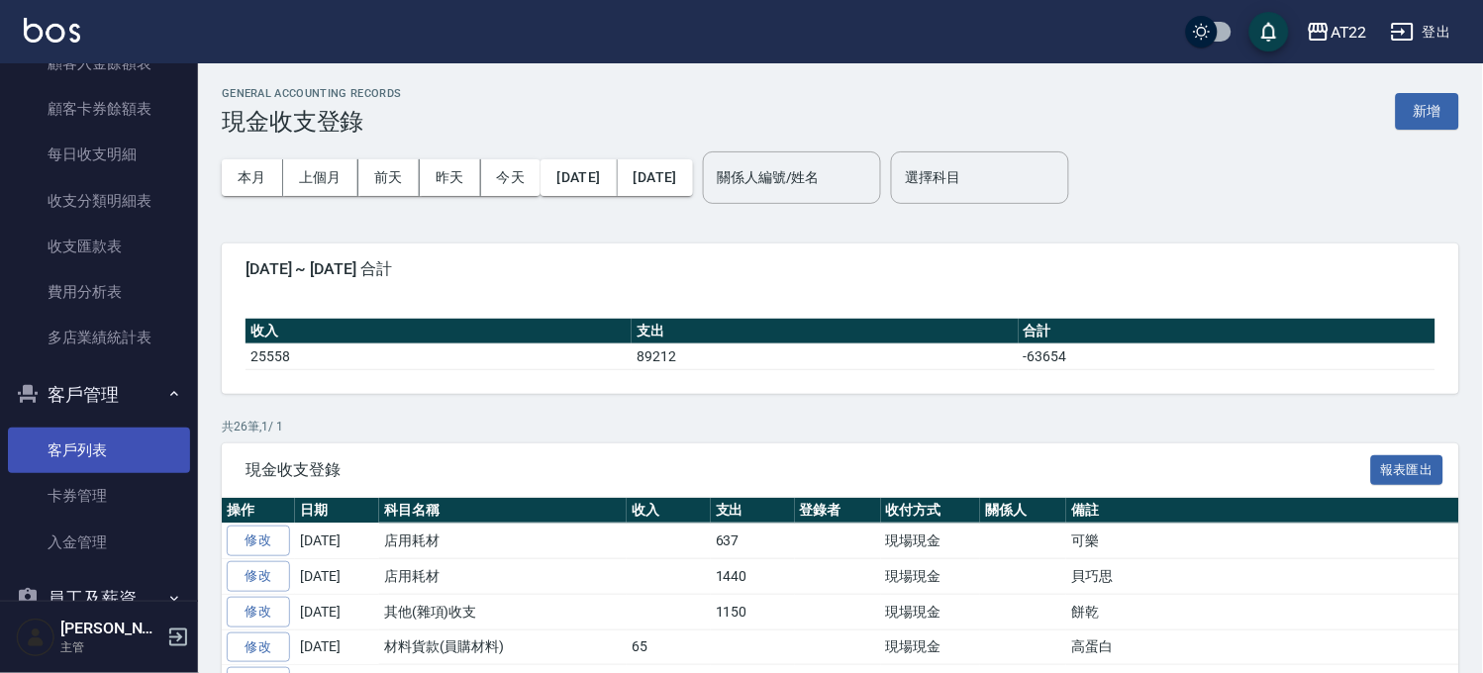
click at [115, 457] on link "客戶列表" at bounding box center [99, 451] width 182 height 46
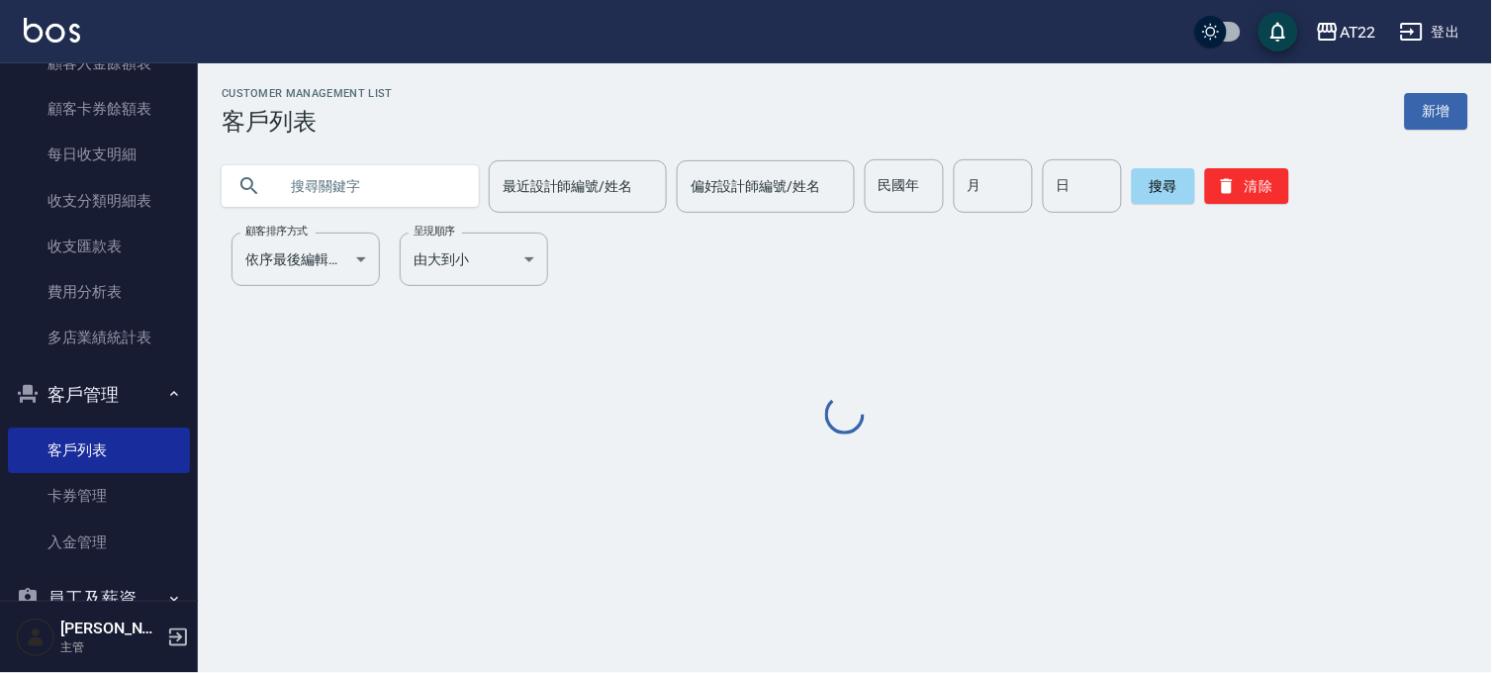
click at [448, 182] on input "text" at bounding box center [370, 185] width 186 height 53
paste input "0918988023"
type input "0918988023"
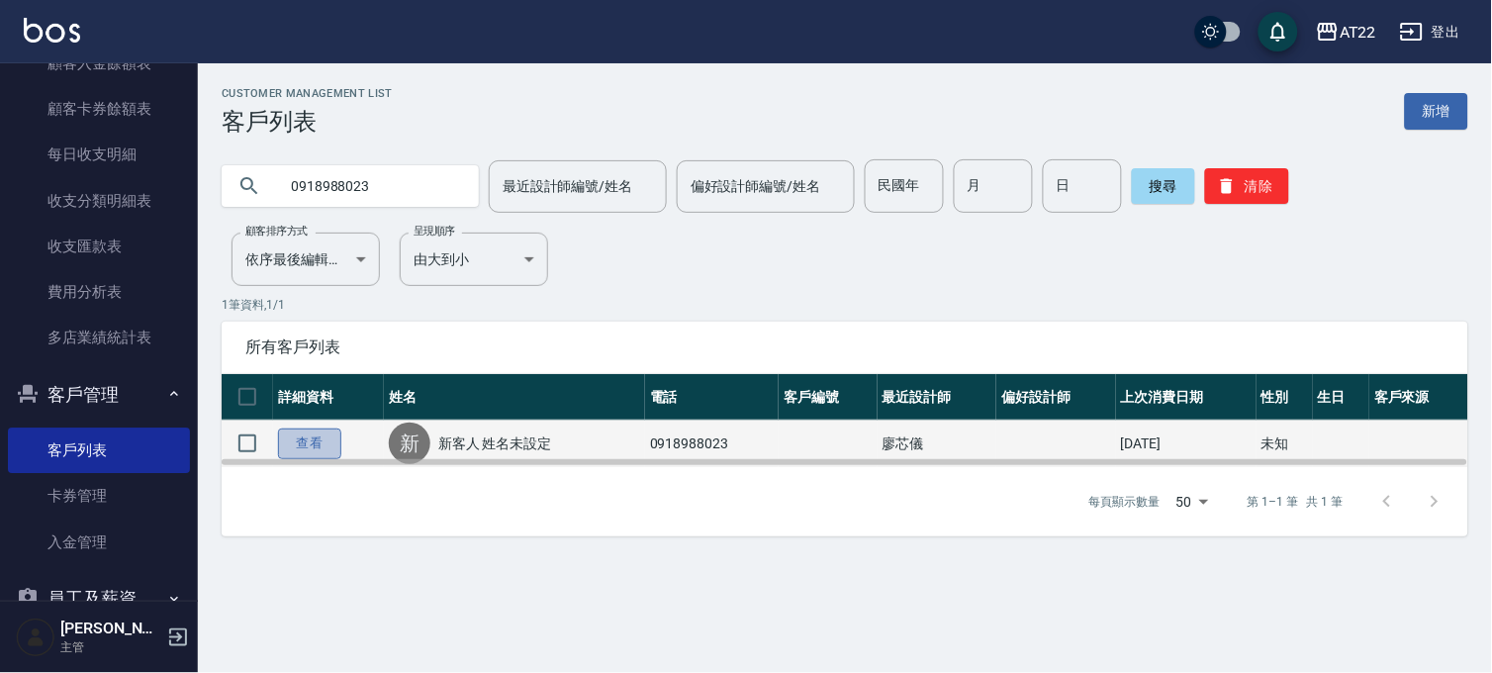
click at [299, 445] on link "查看" at bounding box center [309, 444] width 63 height 31
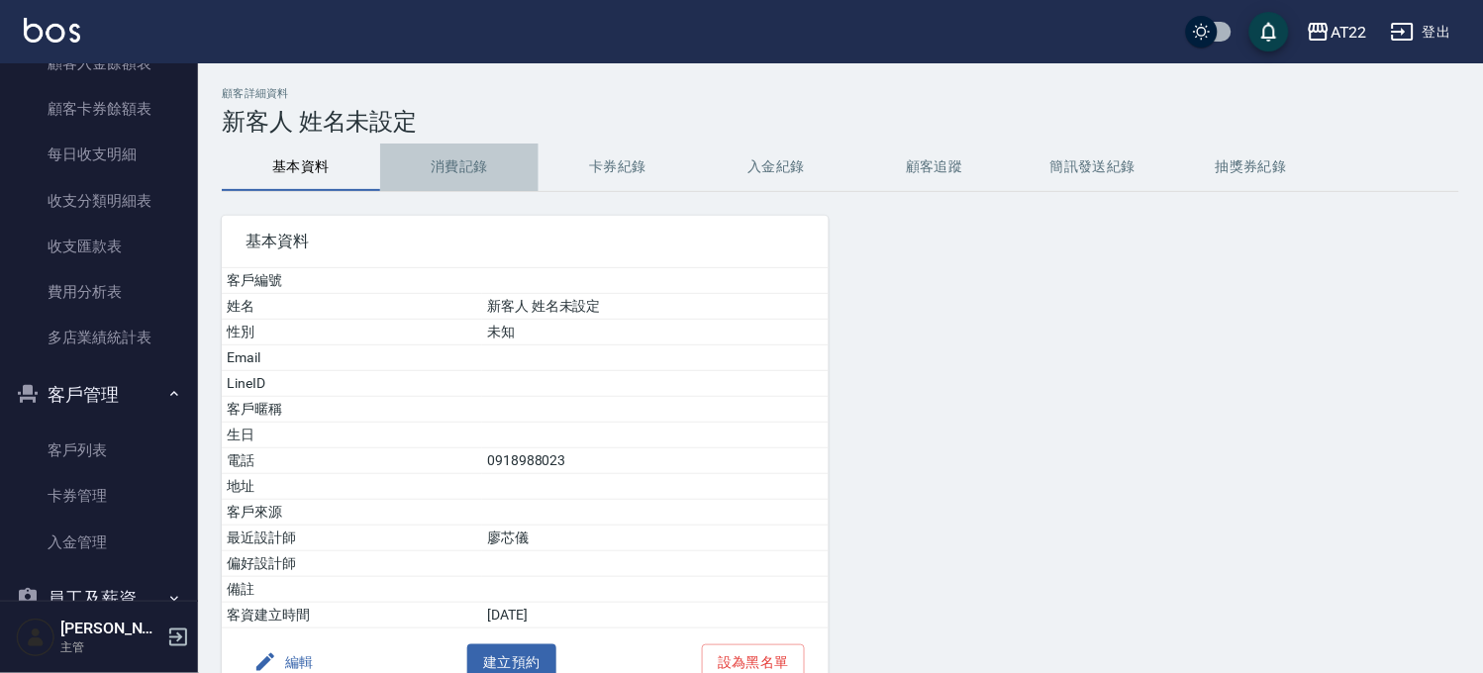
click at [438, 156] on button "消費記錄" at bounding box center [459, 168] width 158 height 48
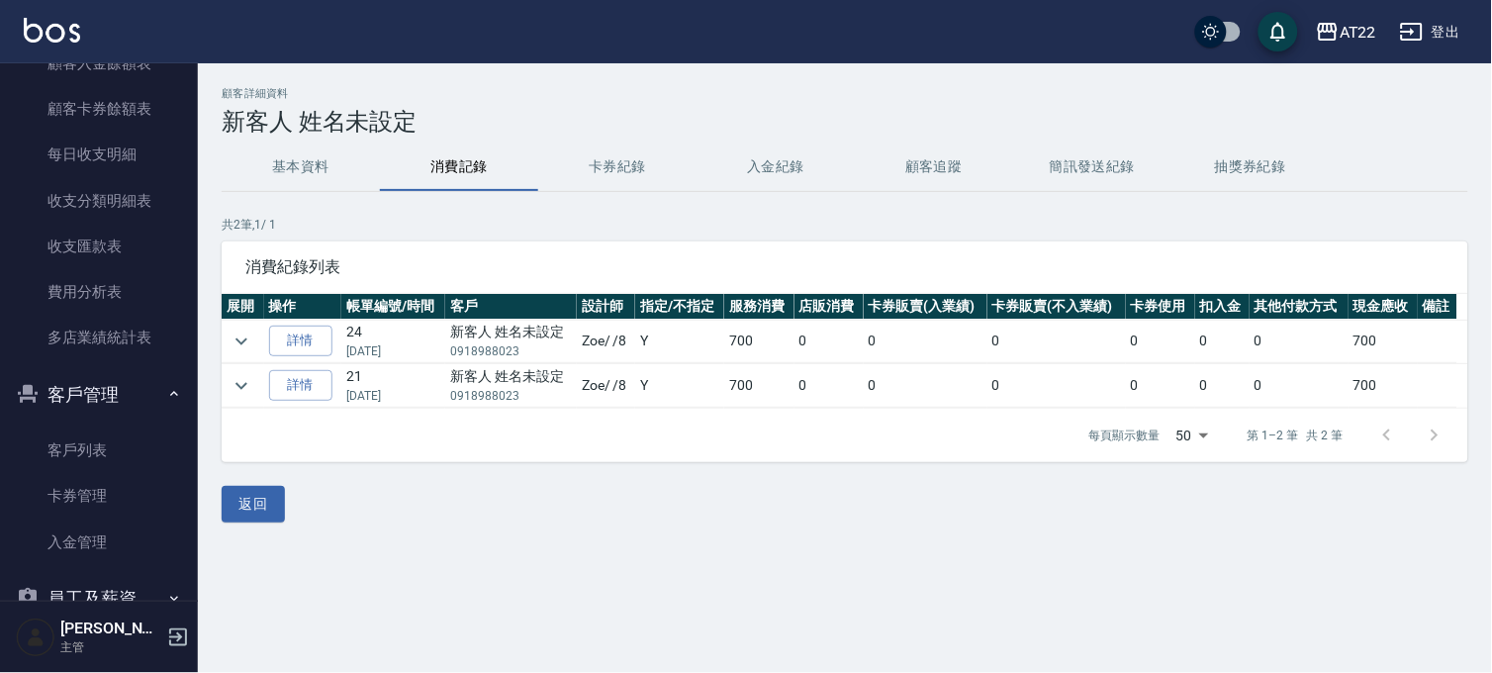
click at [303, 163] on button "基本資料" at bounding box center [301, 168] width 158 height 48
